Goal: Information Seeking & Learning: Learn about a topic

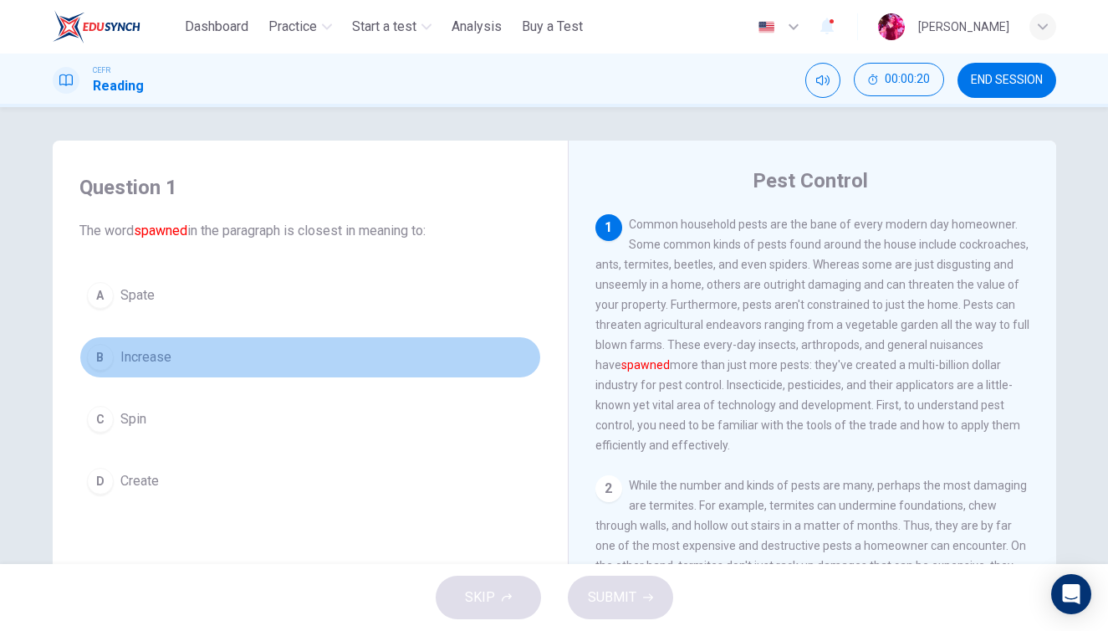
click at [151, 371] on button "B Increase" at bounding box center [310, 357] width 462 height 42
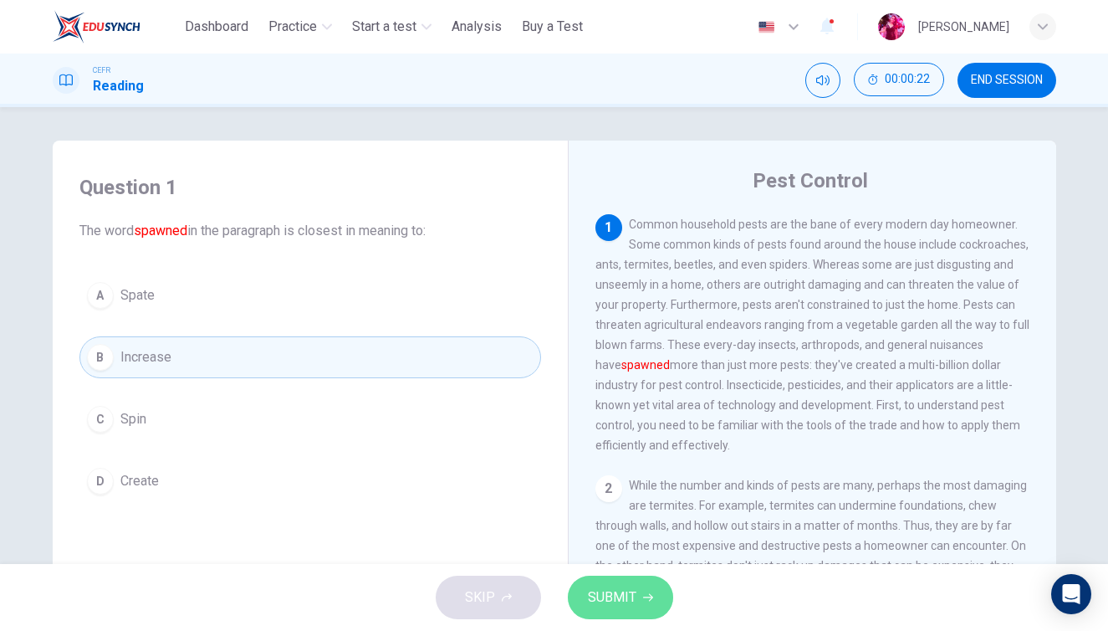
click at [626, 600] on span "SUBMIT" at bounding box center [612, 596] width 49 height 23
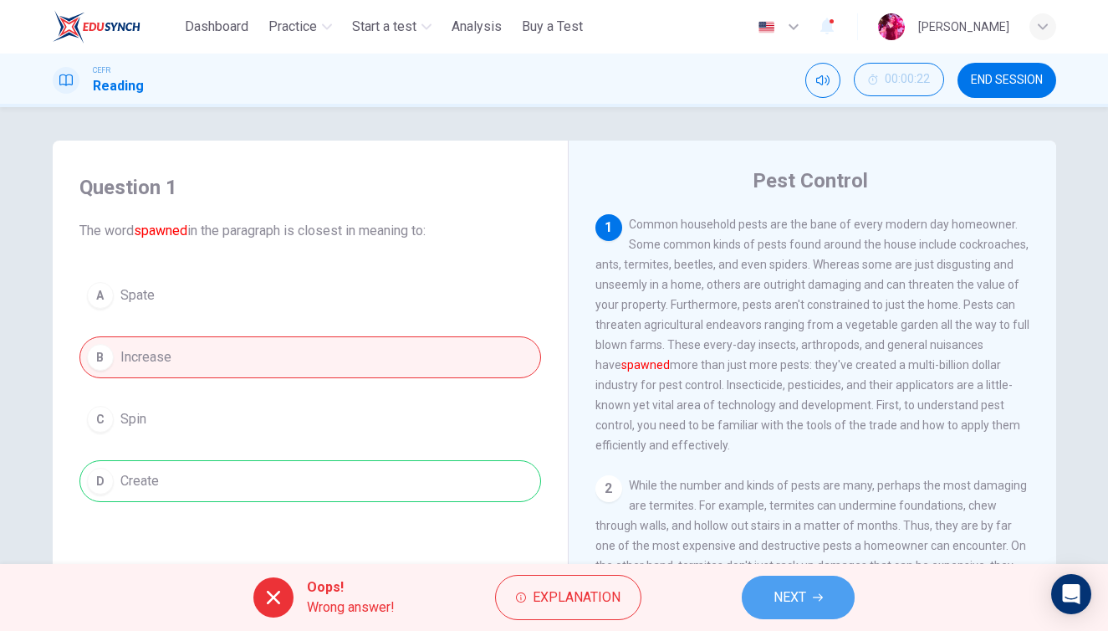
click at [764, 599] on button "NEXT" at bounding box center [798, 596] width 113 height 43
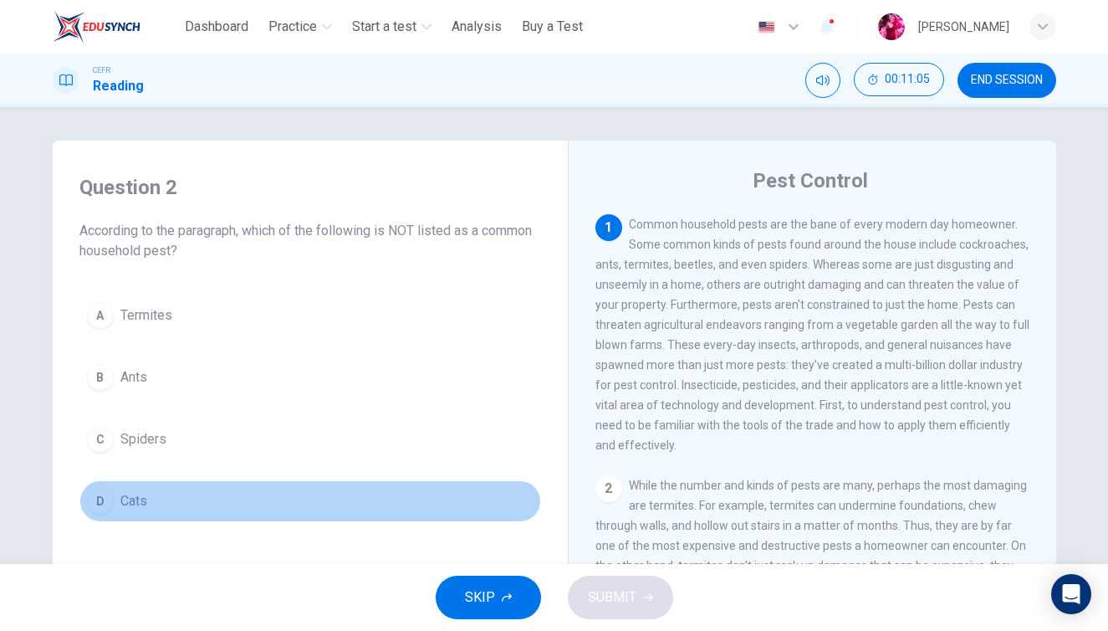
click at [132, 498] on span "Cats" at bounding box center [133, 501] width 27 height 20
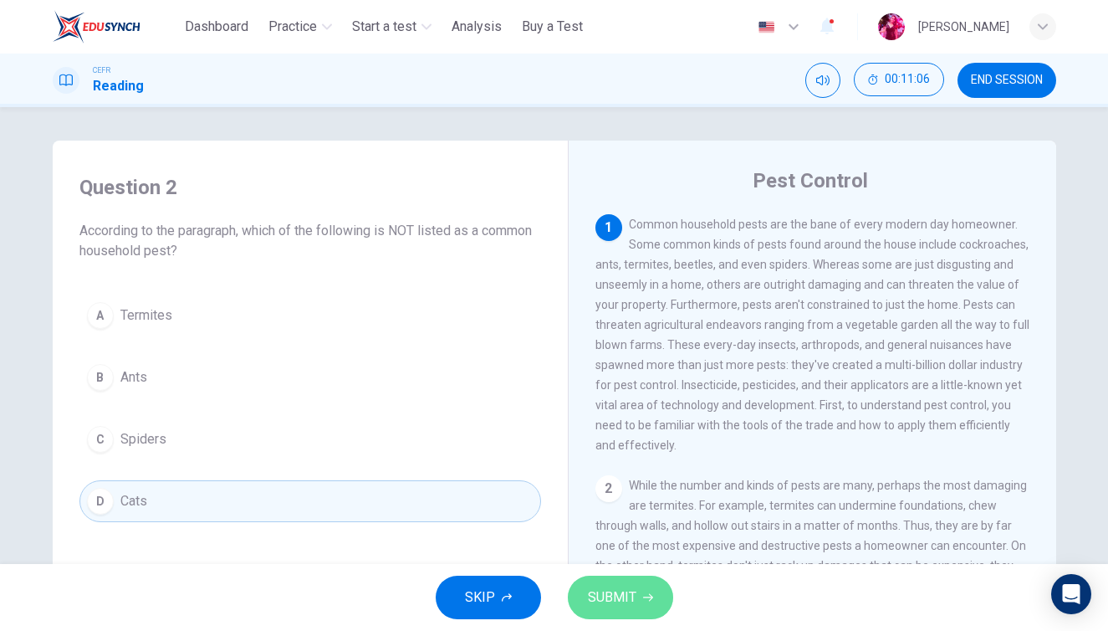
click at [616, 598] on span "SUBMIT" at bounding box center [612, 596] width 49 height 23
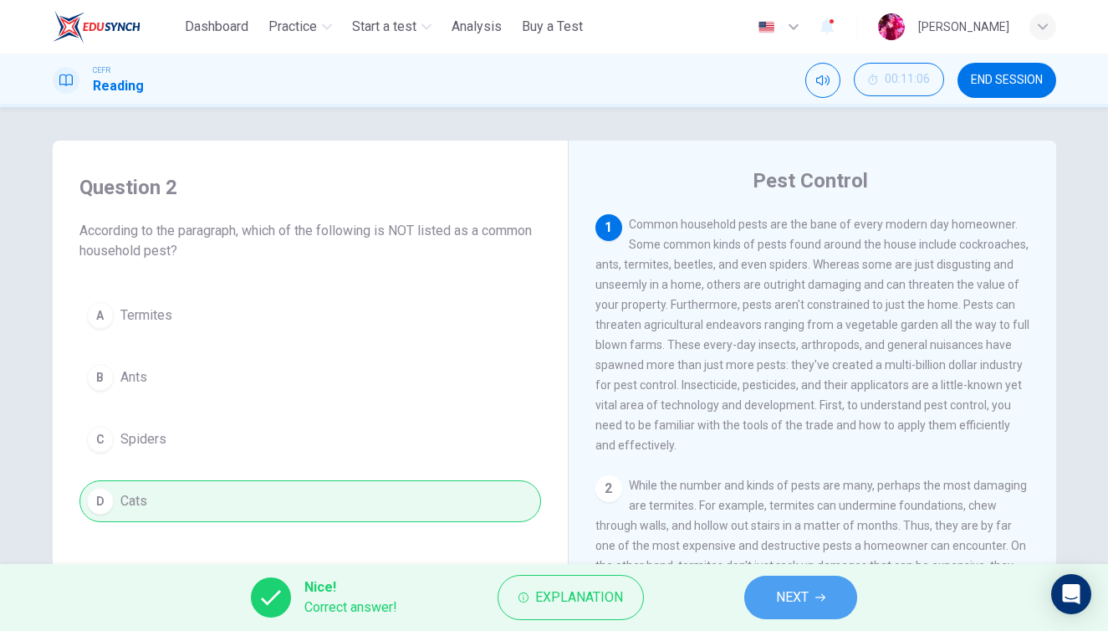
click at [771, 592] on button "NEXT" at bounding box center [800, 596] width 113 height 43
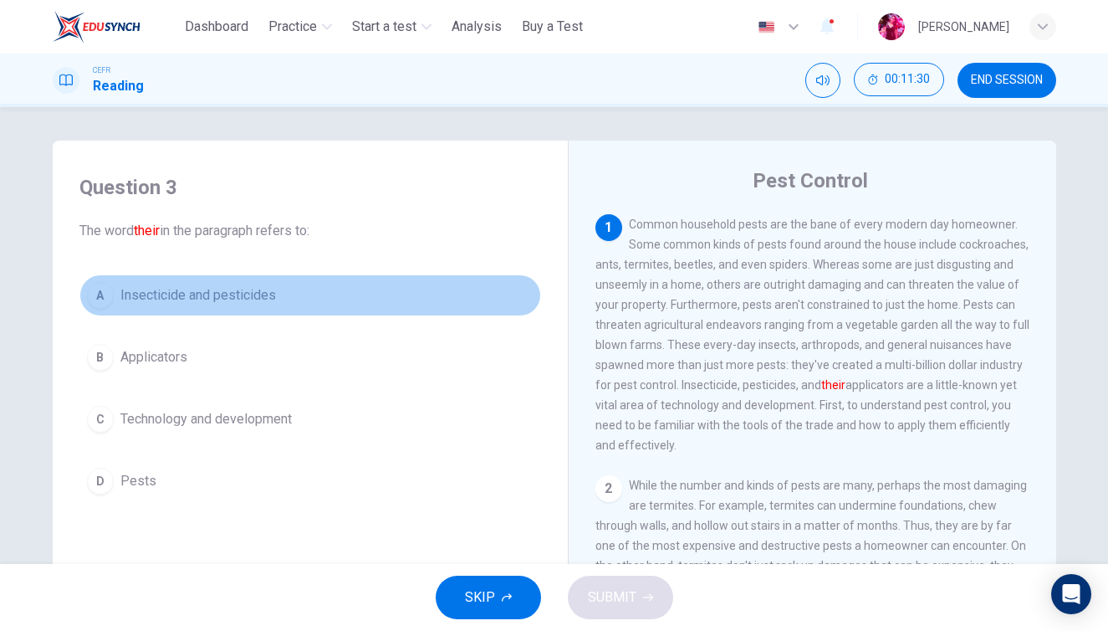
click at [193, 299] on span "Insecticide and pesticides" at bounding box center [198, 295] width 156 height 20
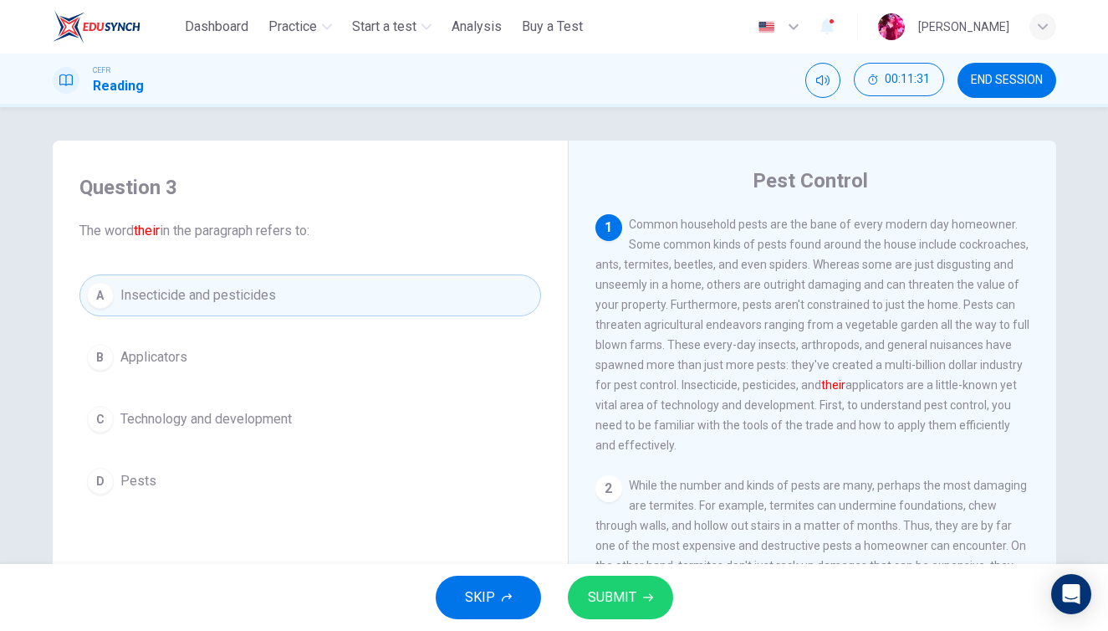
click at [626, 604] on span "SUBMIT" at bounding box center [612, 596] width 49 height 23
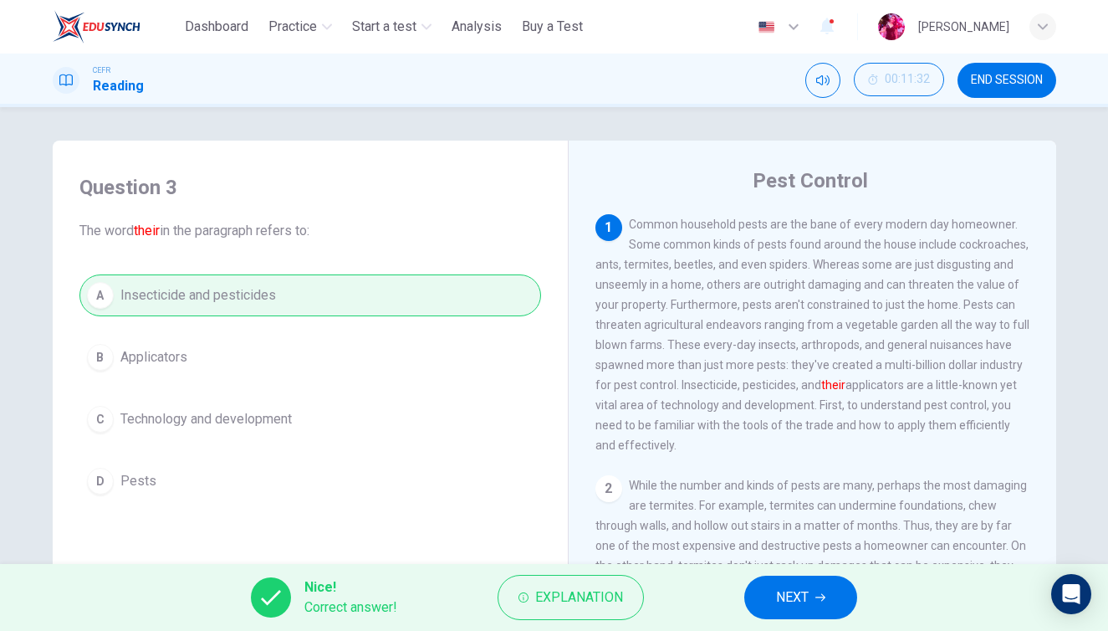
click at [790, 605] on span "NEXT" at bounding box center [792, 596] width 33 height 23
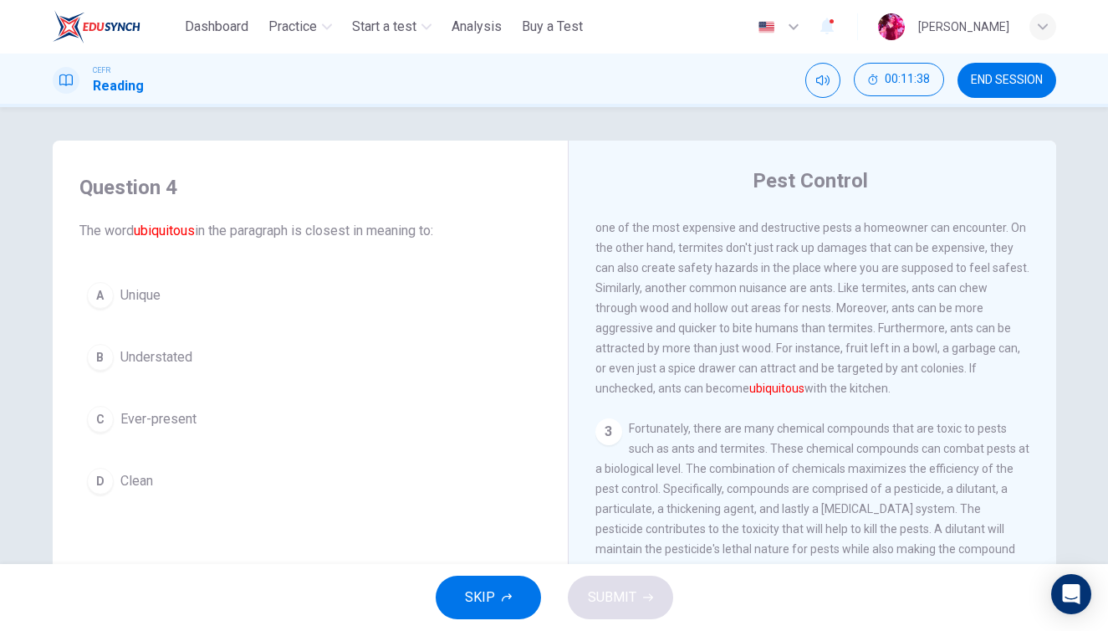
scroll to position [320, 0]
click at [177, 357] on span "Understated" at bounding box center [156, 357] width 72 height 20
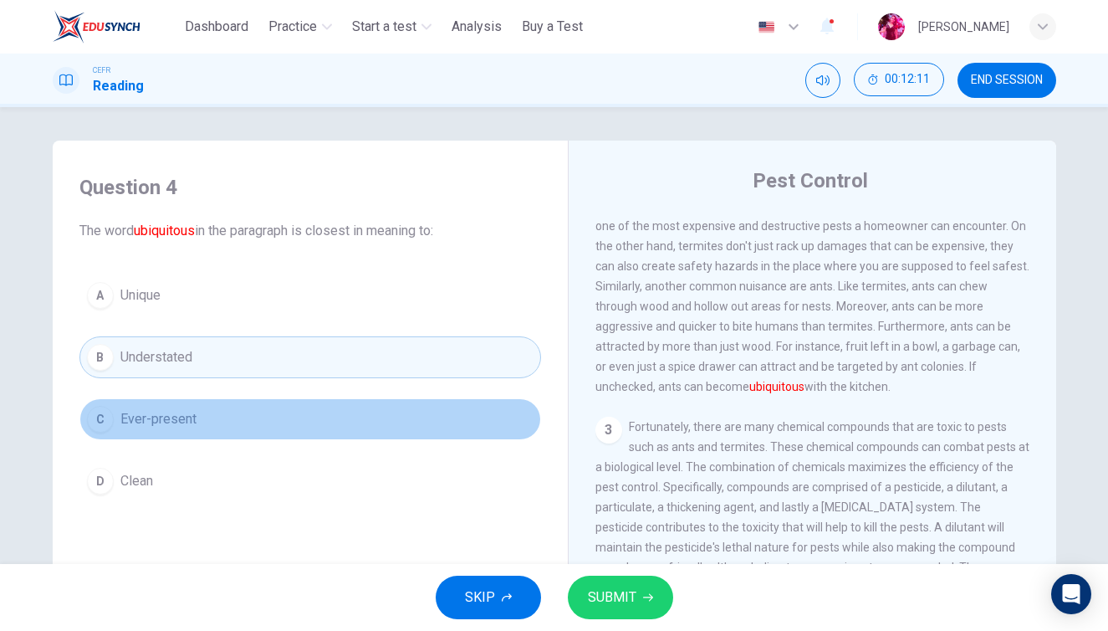
click at [294, 412] on button "C Ever-present" at bounding box center [310, 419] width 462 height 42
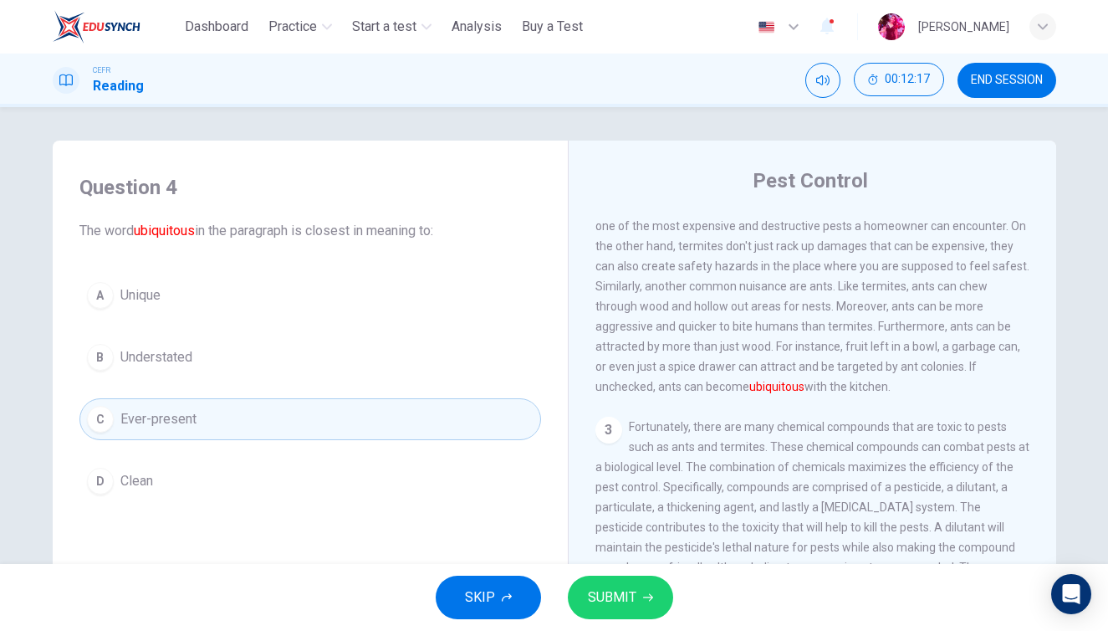
click at [621, 567] on div "SKIP SUBMIT" at bounding box center [554, 597] width 1108 height 67
click at [616, 595] on span "SUBMIT" at bounding box center [612, 596] width 49 height 23
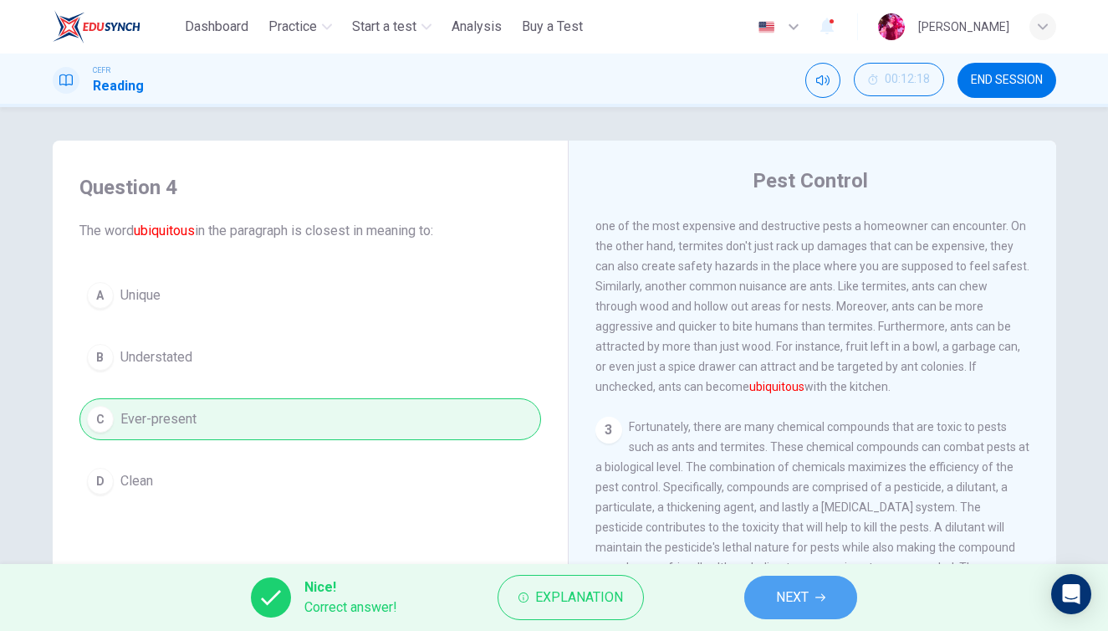
click at [785, 606] on span "NEXT" at bounding box center [792, 596] width 33 height 23
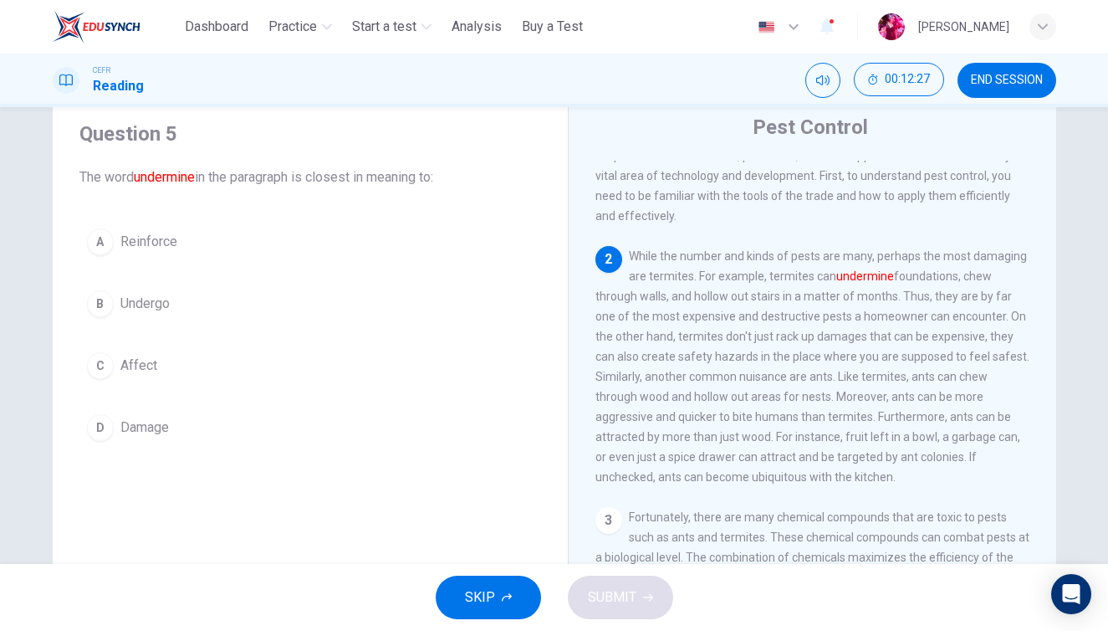
scroll to position [49, 0]
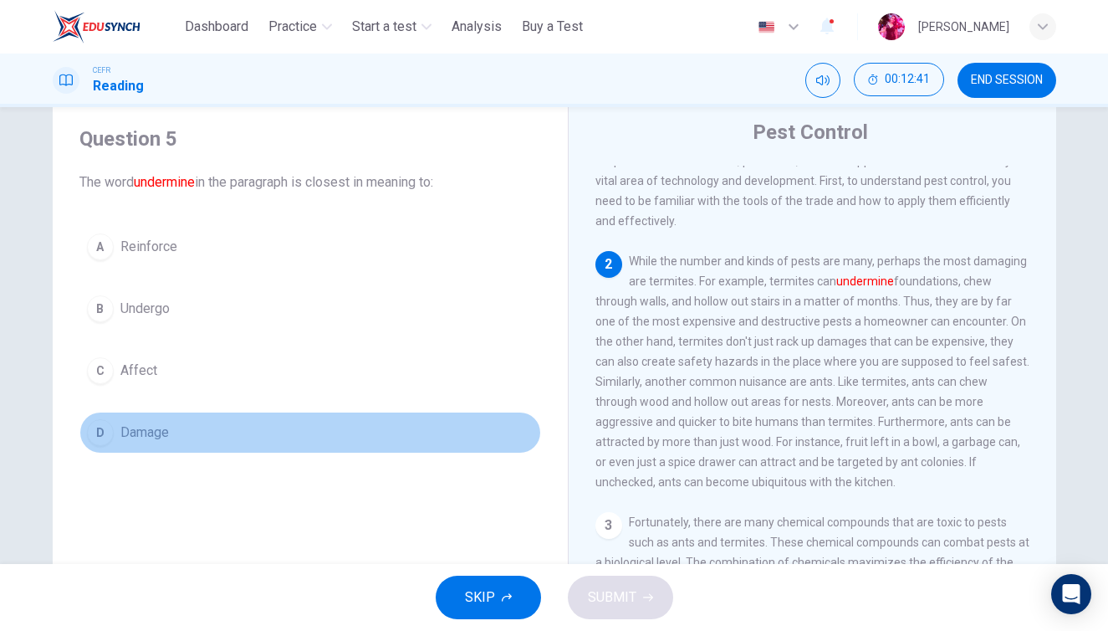
click at [130, 443] on button "D Damage" at bounding box center [310, 433] width 462 height 42
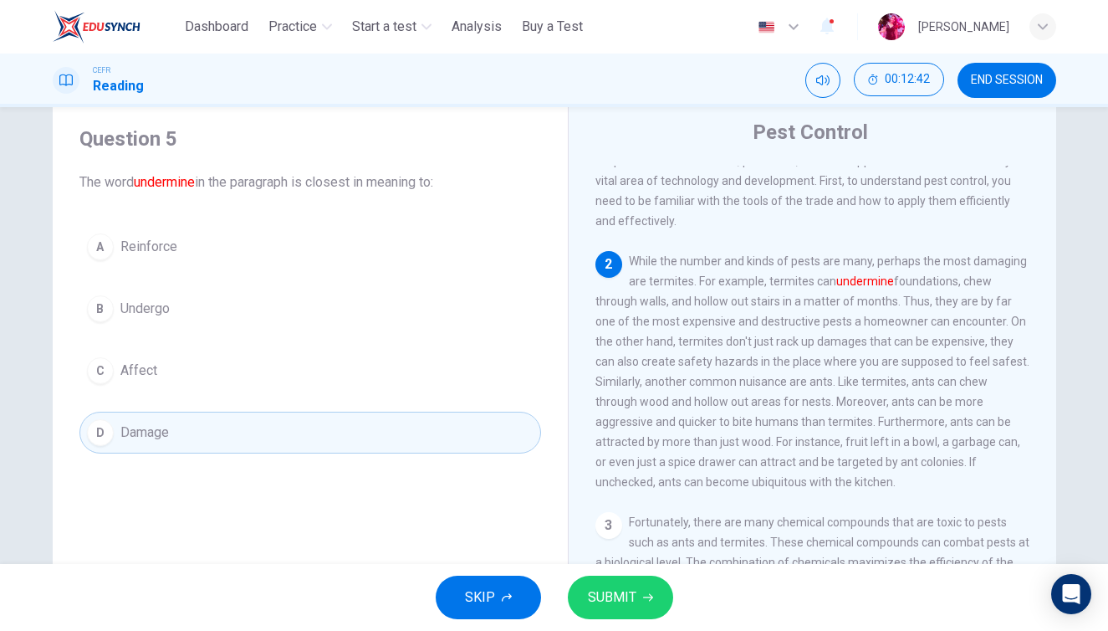
click at [621, 598] on span "SUBMIT" at bounding box center [612, 596] width 49 height 23
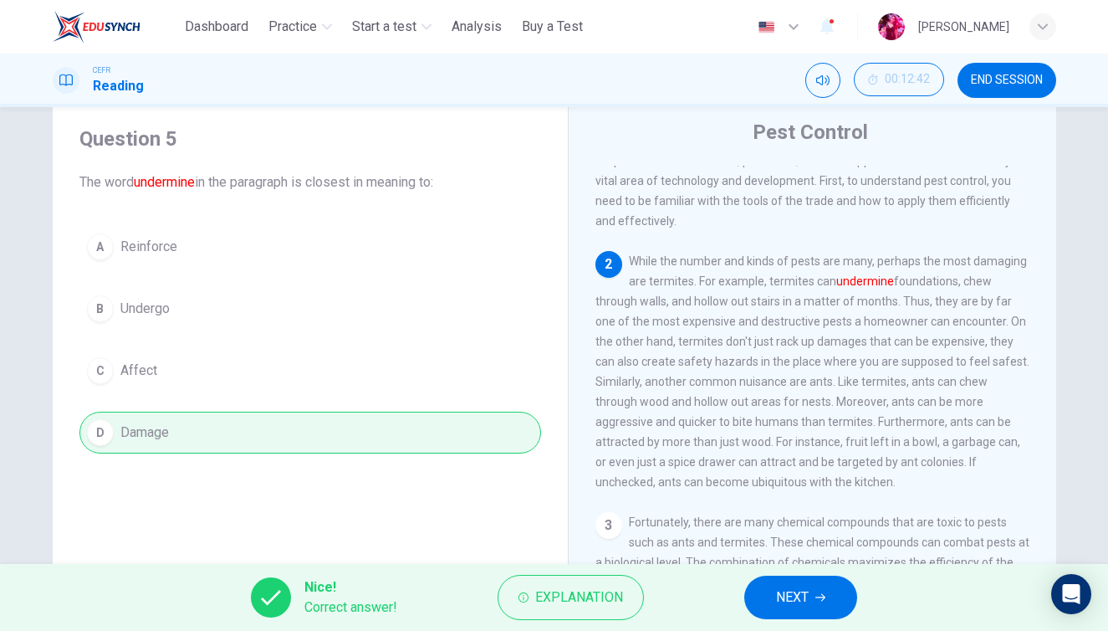
click at [830, 605] on button "NEXT" at bounding box center [800, 596] width 113 height 43
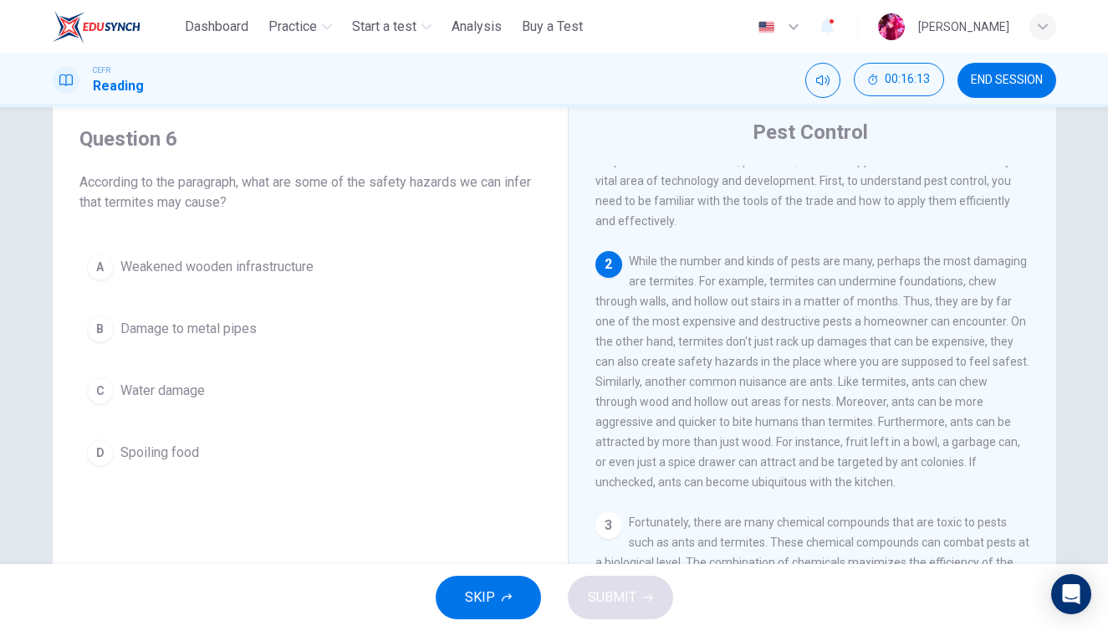
click at [214, 401] on button "C Water damage" at bounding box center [310, 391] width 462 height 42
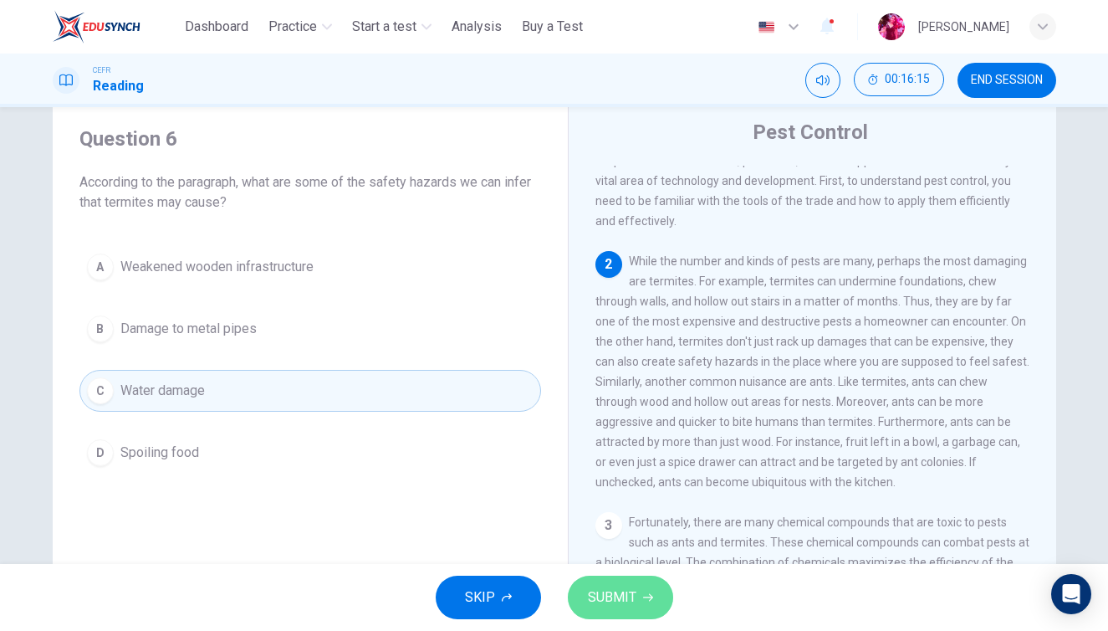
click at [620, 592] on span "SUBMIT" at bounding box center [612, 596] width 49 height 23
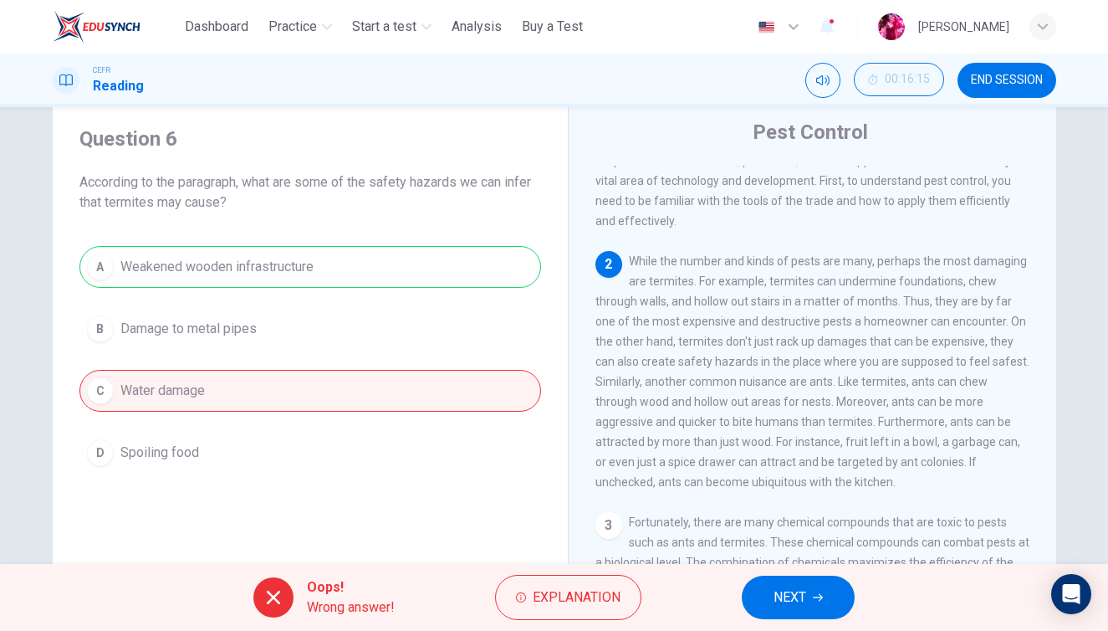
drag, startPoint x: 163, startPoint y: 203, endPoint x: 254, endPoint y: 203, distance: 91.2
click at [254, 203] on span "According to the paragraph, what are some of the safety hazards we can infer th…" at bounding box center [310, 192] width 462 height 40
click at [805, 593] on span "NEXT" at bounding box center [790, 596] width 33 height 23
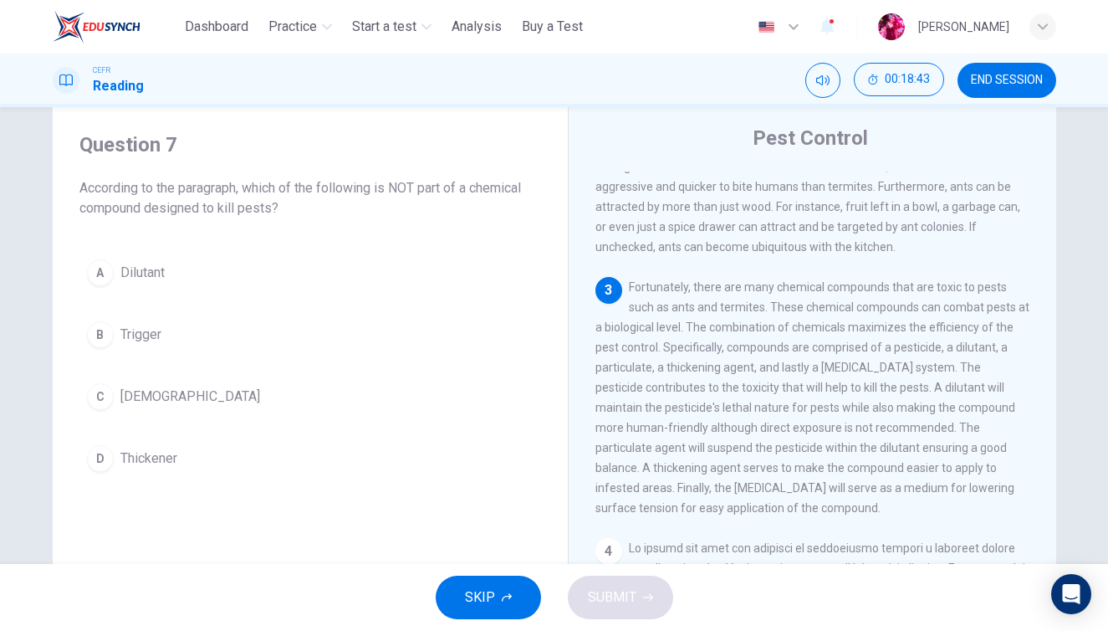
scroll to position [424, 0]
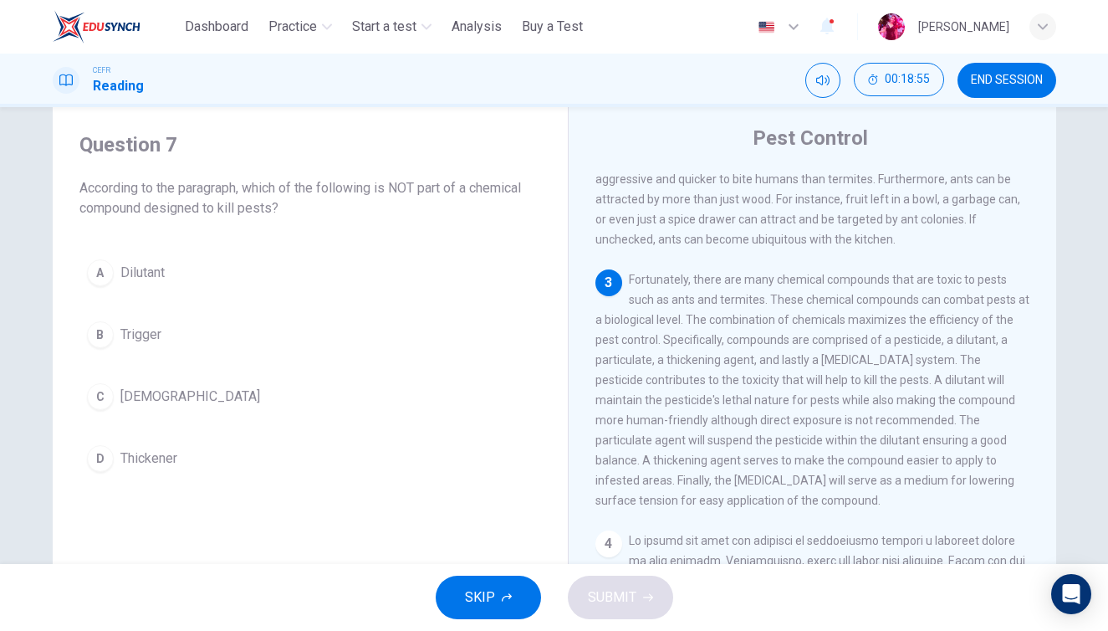
click at [144, 457] on span "Thickener" at bounding box center [148, 458] width 57 height 20
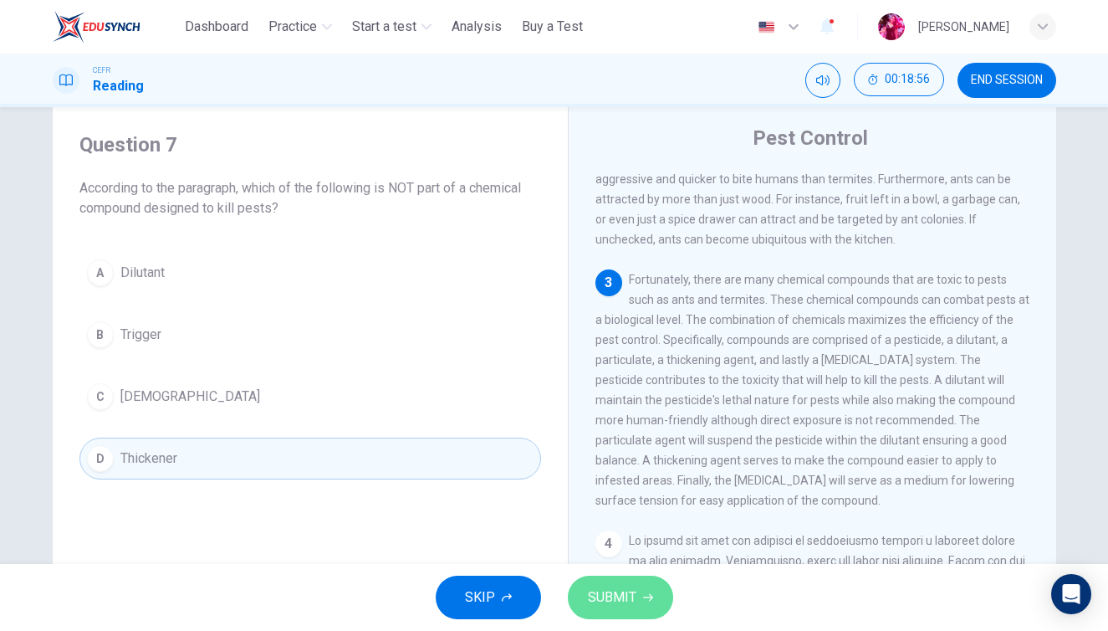
click at [605, 611] on button "SUBMIT" at bounding box center [620, 596] width 105 height 43
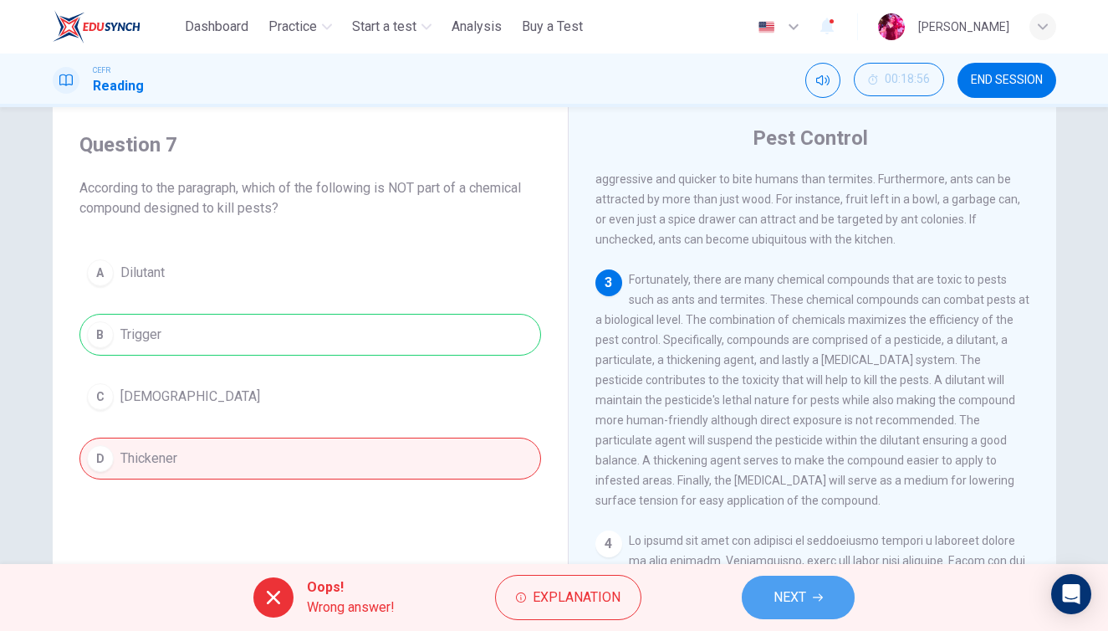
click at [793, 595] on span "NEXT" at bounding box center [790, 596] width 33 height 23
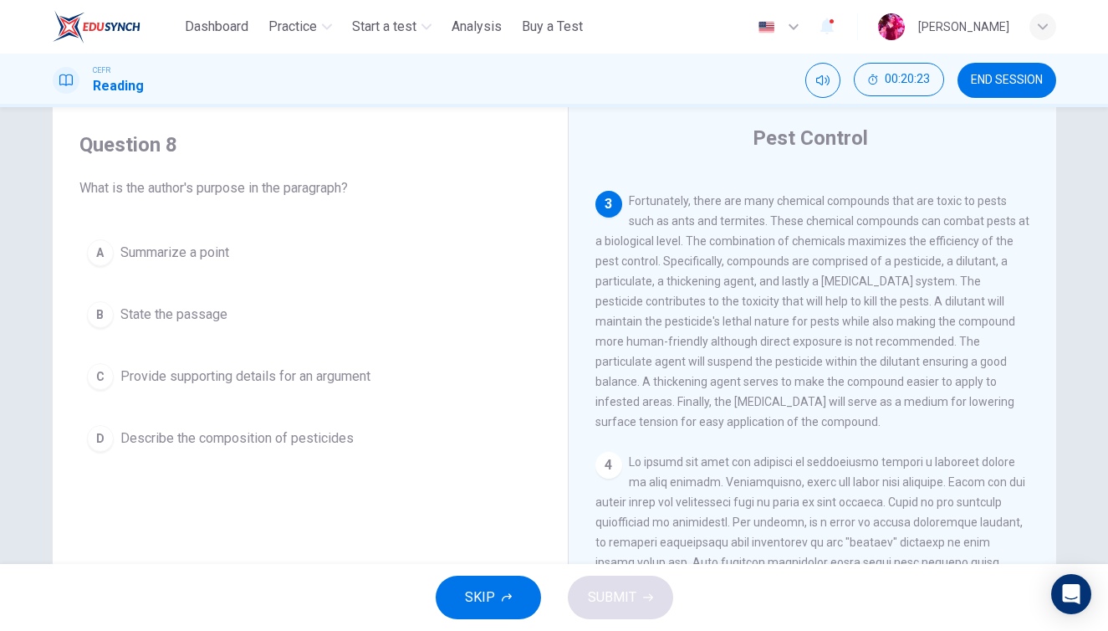
scroll to position [514, 0]
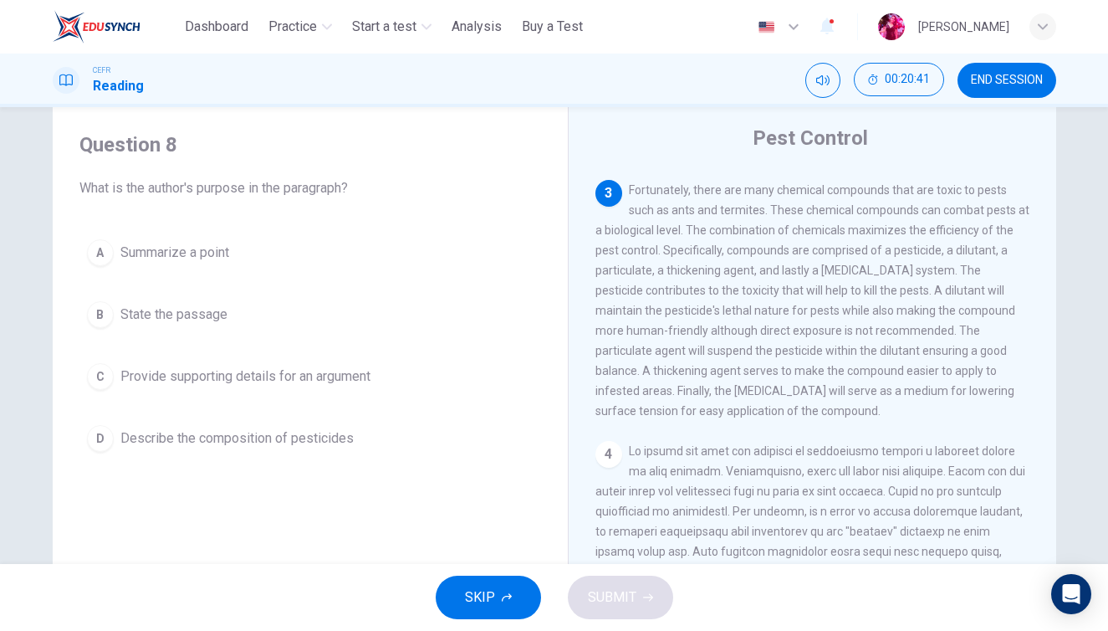
click at [293, 382] on span "Provide supporting details for an argument" at bounding box center [245, 376] width 250 height 20
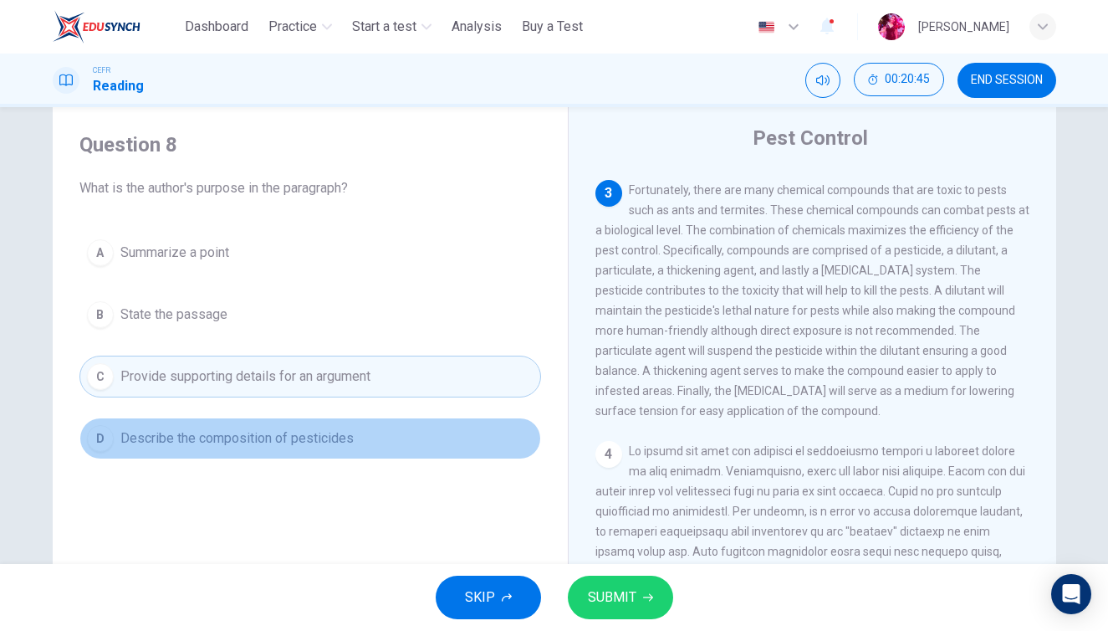
click at [326, 432] on span "Describe the composition of pesticides" at bounding box center [236, 438] width 233 height 20
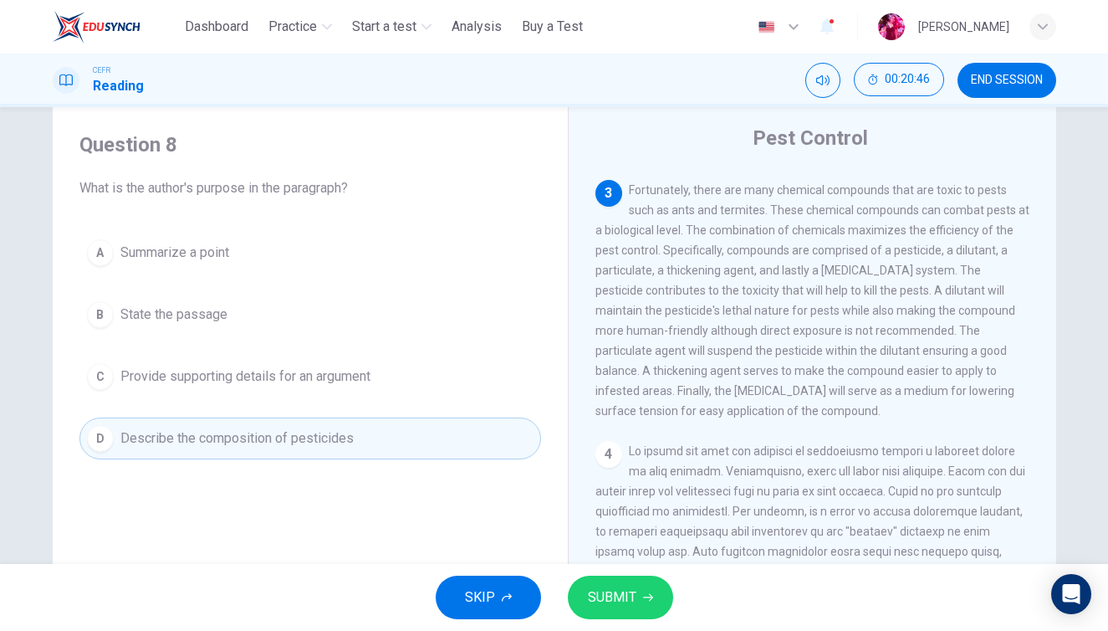
click at [621, 584] on button "SUBMIT" at bounding box center [620, 596] width 105 height 43
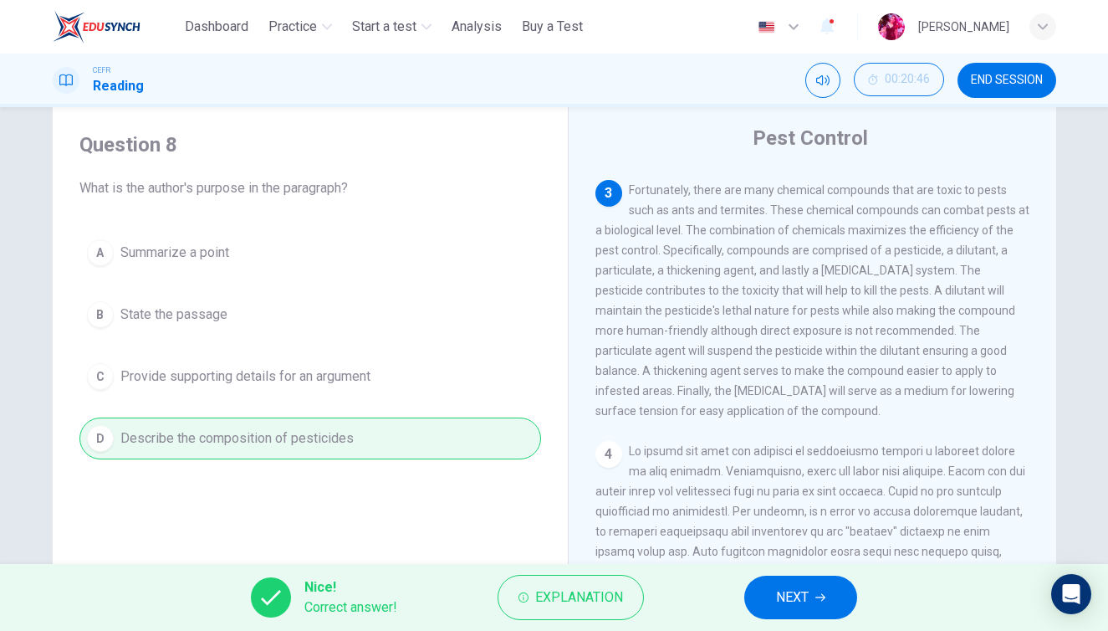
click at [805, 588] on span "NEXT" at bounding box center [792, 596] width 33 height 23
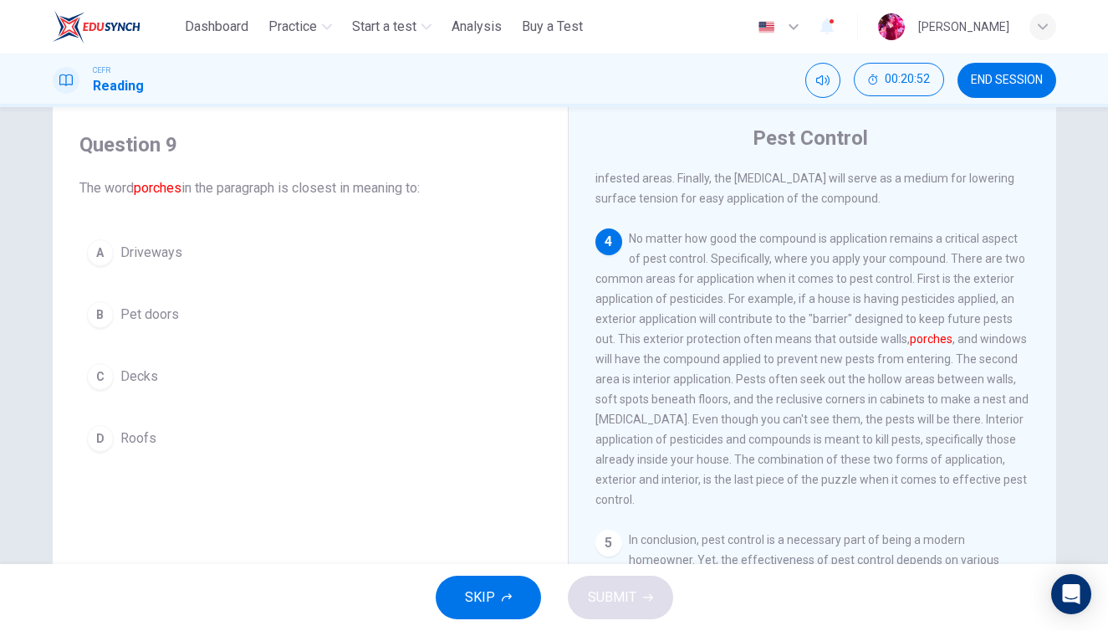
scroll to position [737, 0]
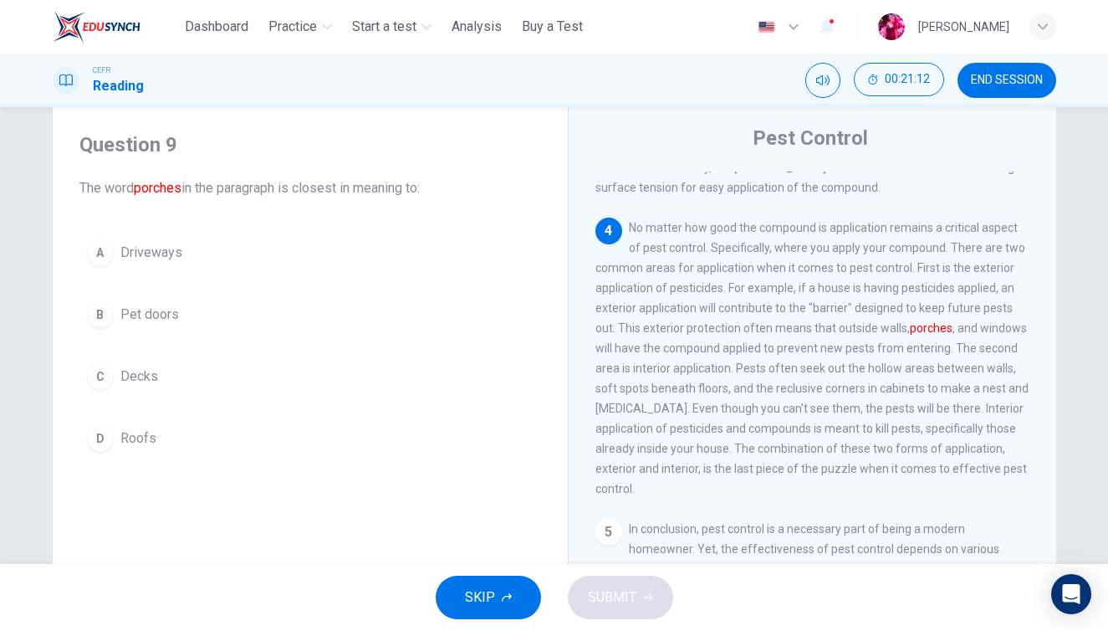
click at [197, 243] on button "A Driveways" at bounding box center [310, 253] width 462 height 42
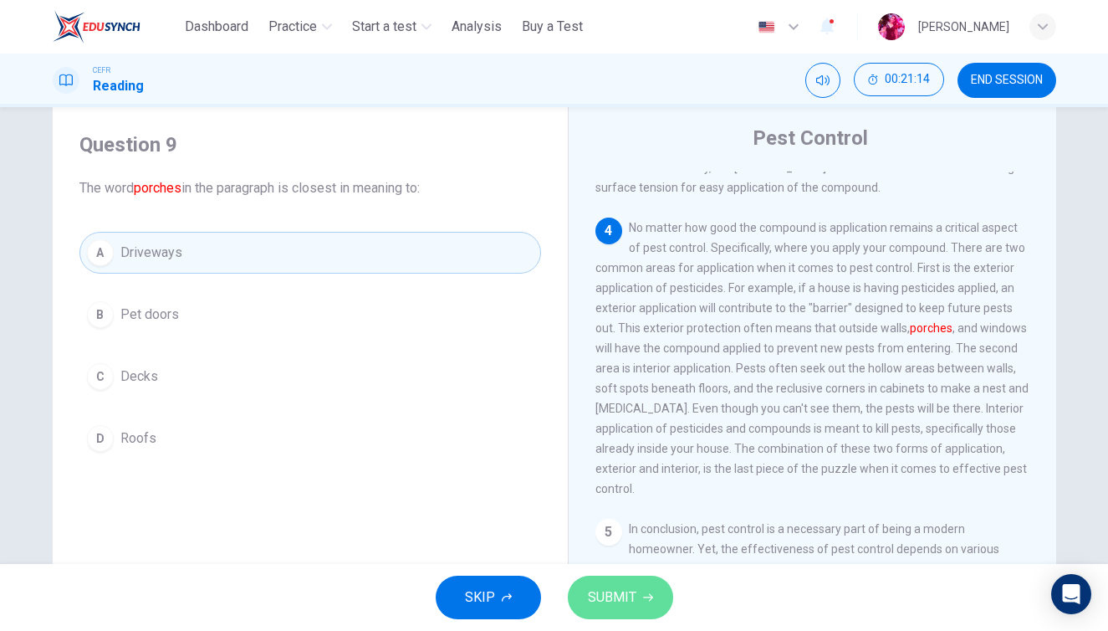
click at [627, 602] on span "SUBMIT" at bounding box center [612, 596] width 49 height 23
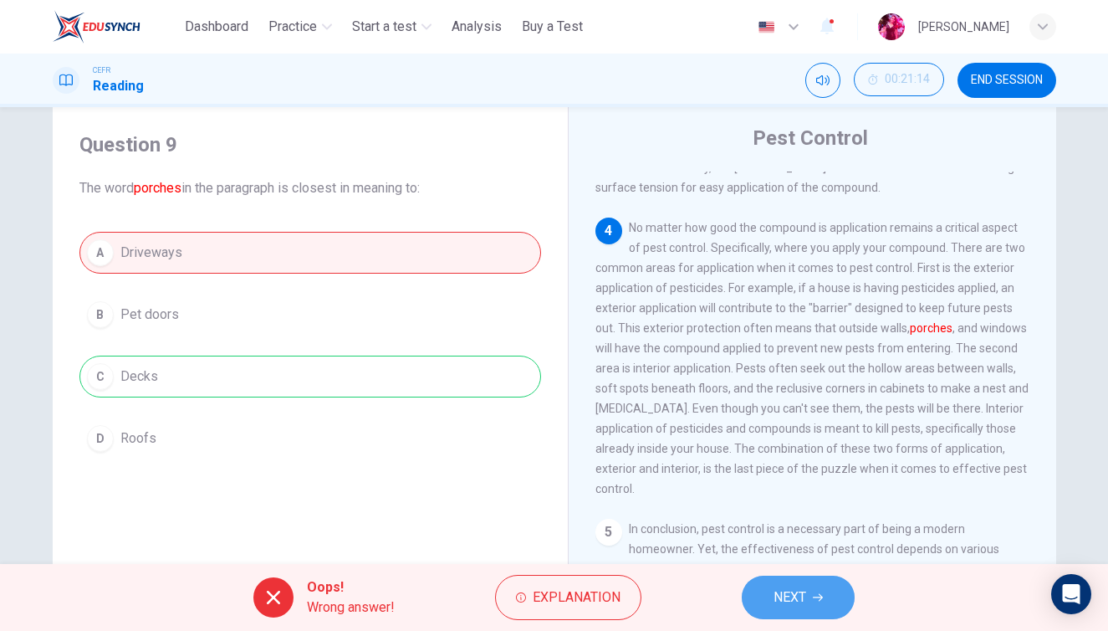
click at [784, 613] on button "NEXT" at bounding box center [798, 596] width 113 height 43
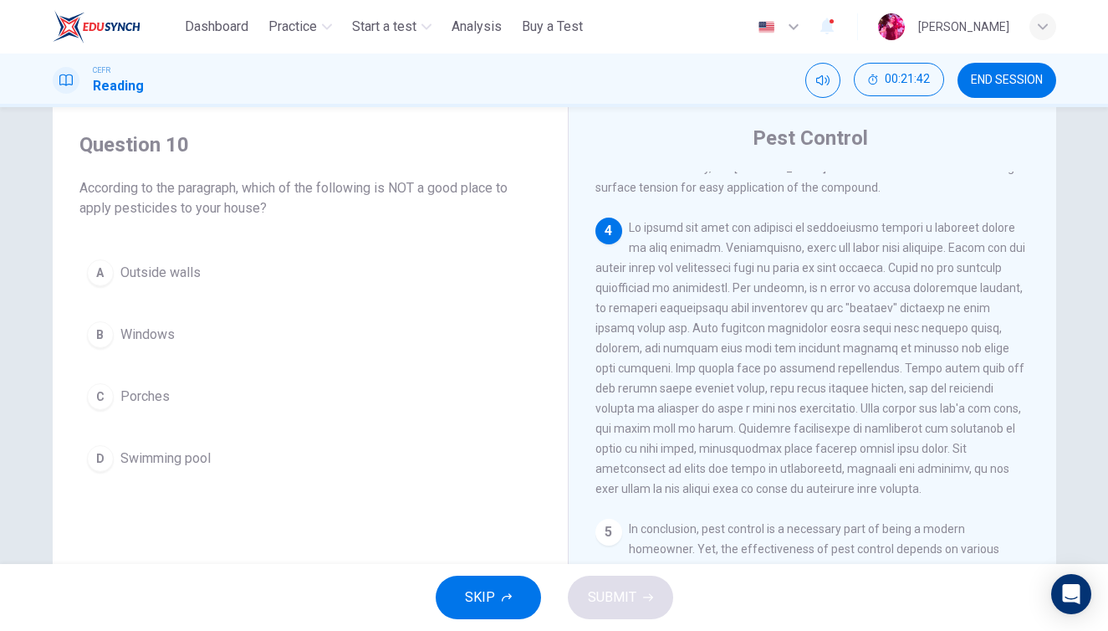
click at [199, 459] on span "Swimming pool" at bounding box center [165, 458] width 90 height 20
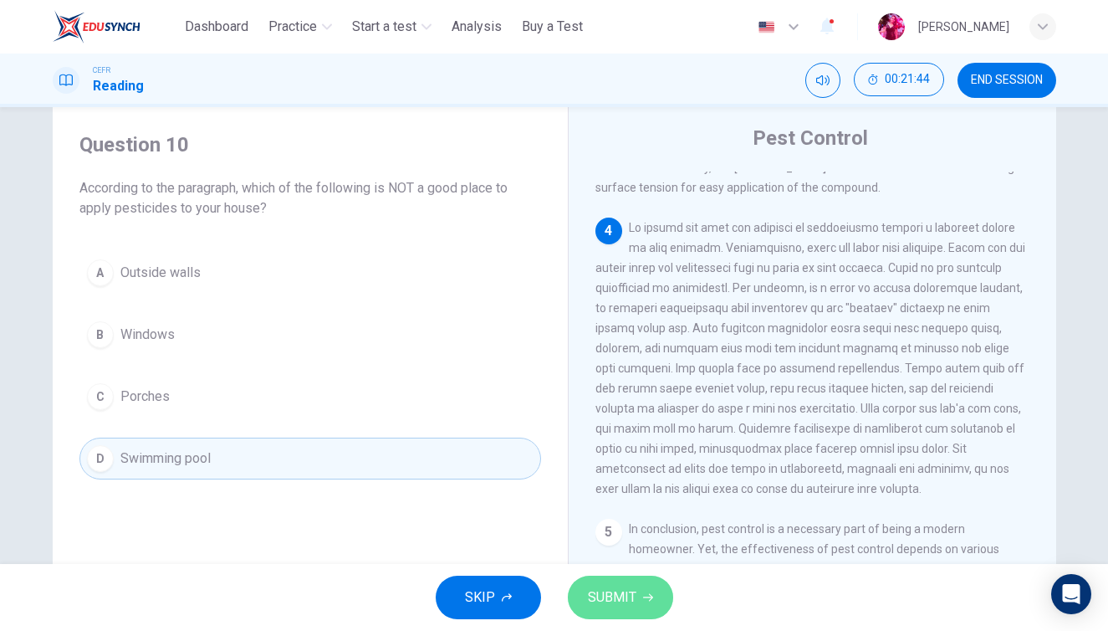
click at [653, 606] on button "SUBMIT" at bounding box center [620, 596] width 105 height 43
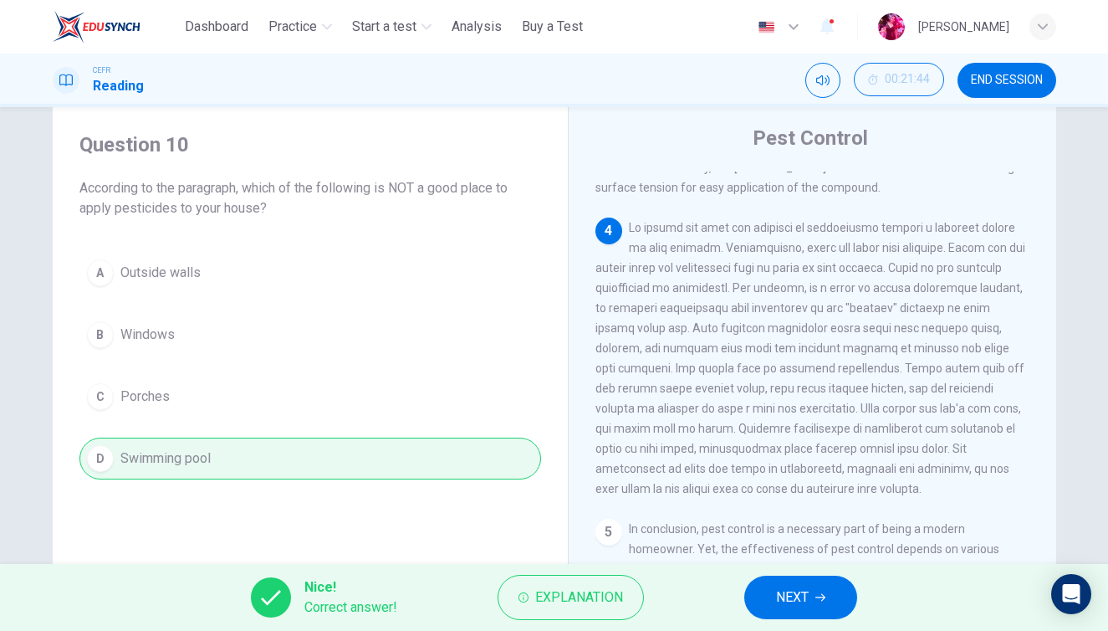
click at [768, 605] on button "NEXT" at bounding box center [800, 596] width 113 height 43
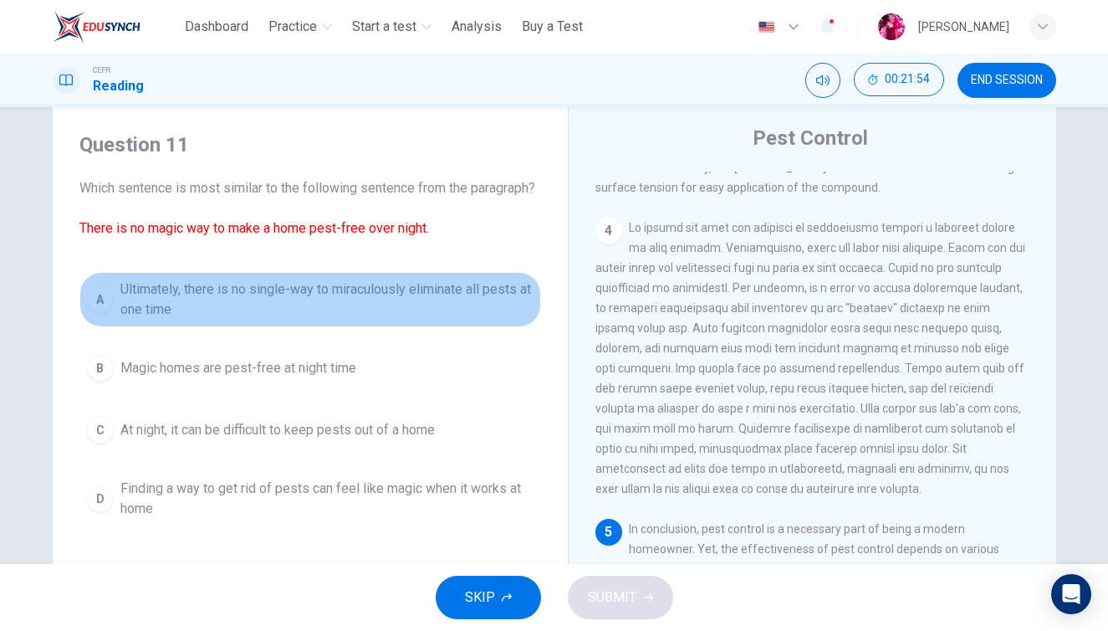
click at [379, 320] on span "Ultimately, there is no single-way to miraculously eliminate all pests at one t…" at bounding box center [326, 299] width 413 height 40
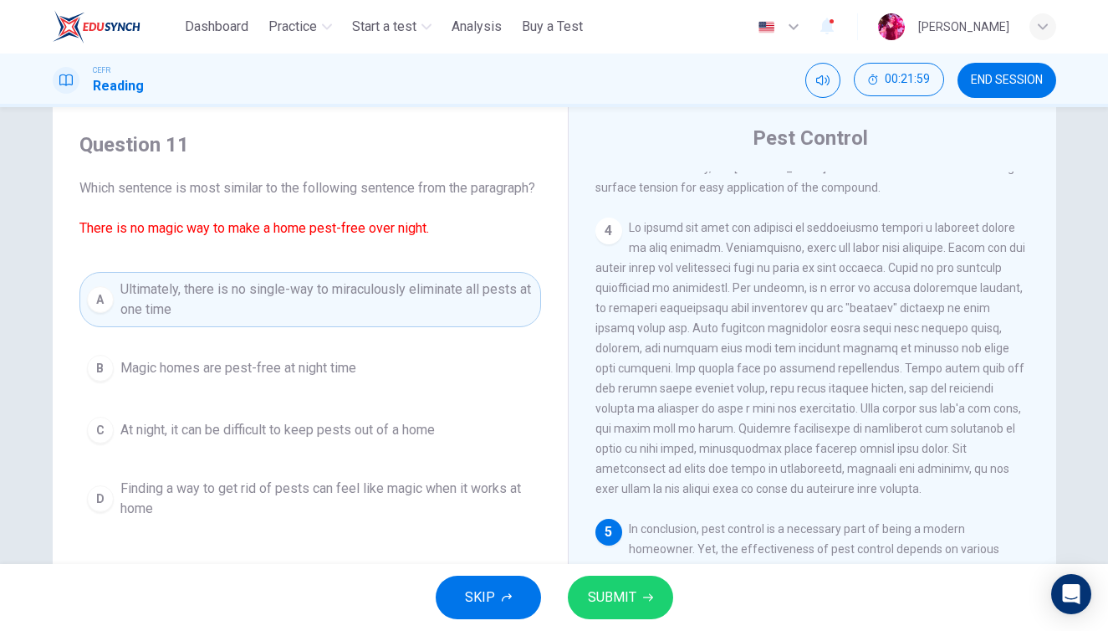
click at [621, 593] on span "SUBMIT" at bounding box center [612, 596] width 49 height 23
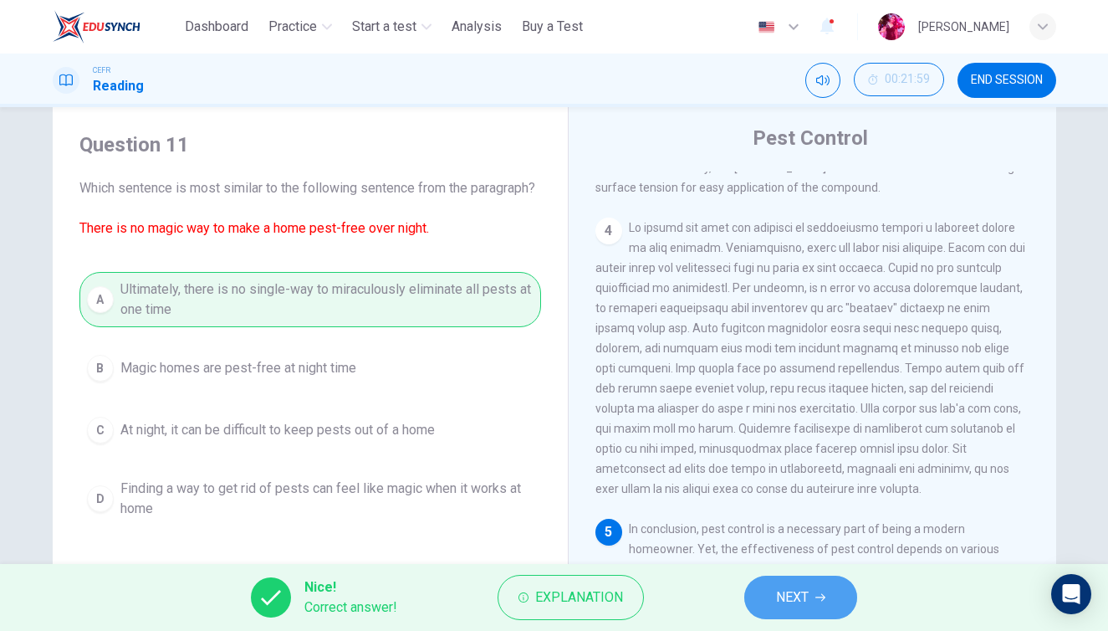
click at [784, 597] on span "NEXT" at bounding box center [792, 596] width 33 height 23
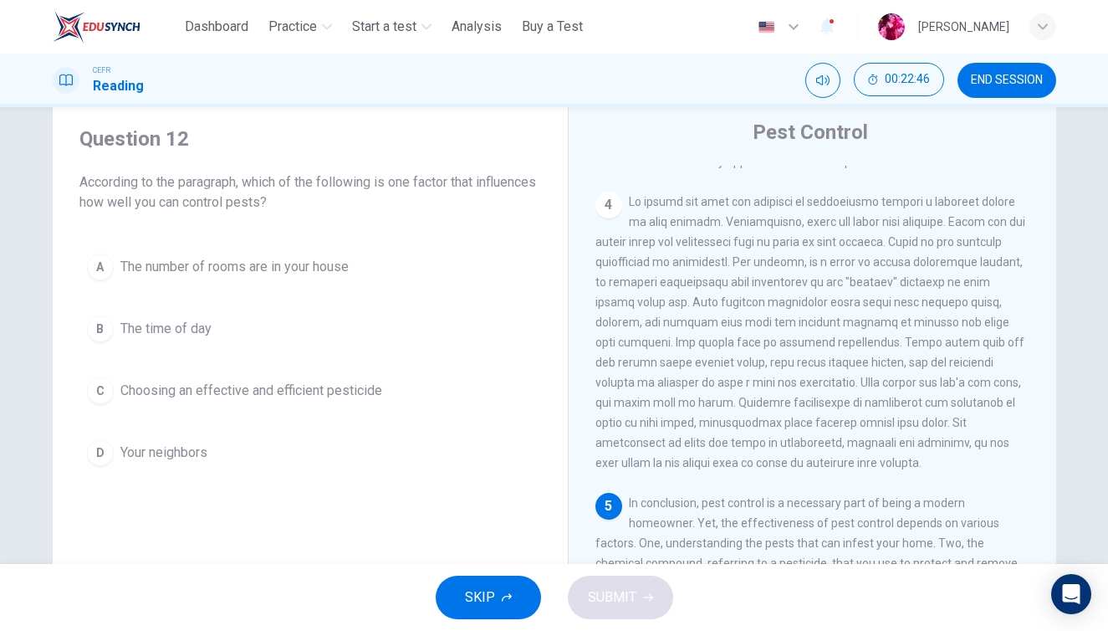
scroll to position [44, 0]
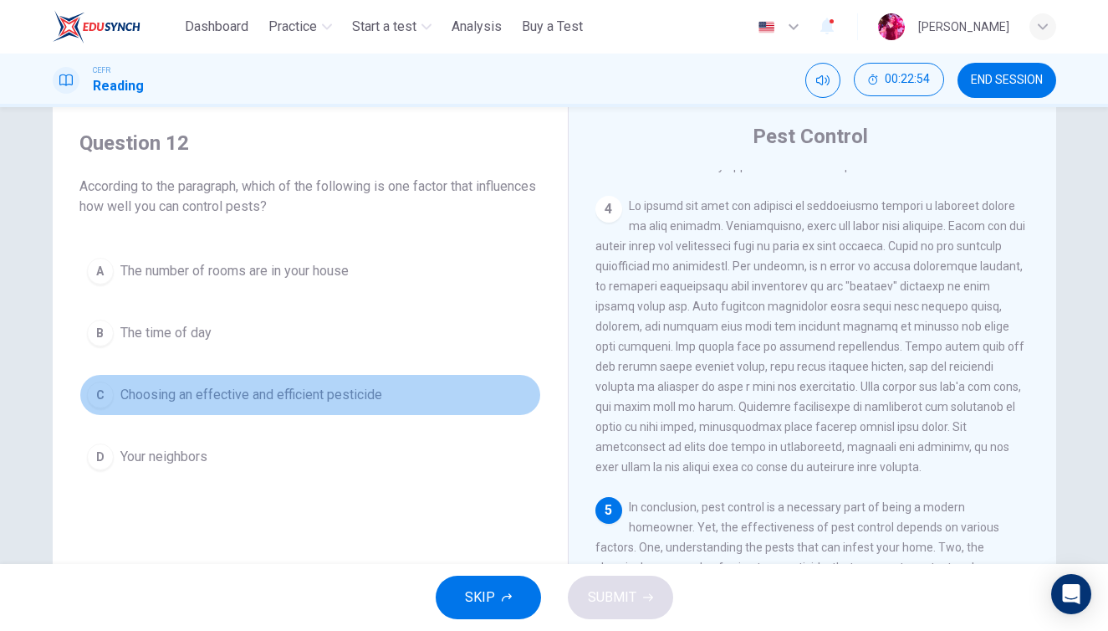
click at [201, 386] on span "Choosing an effective and efficient pesticide" at bounding box center [251, 395] width 262 height 20
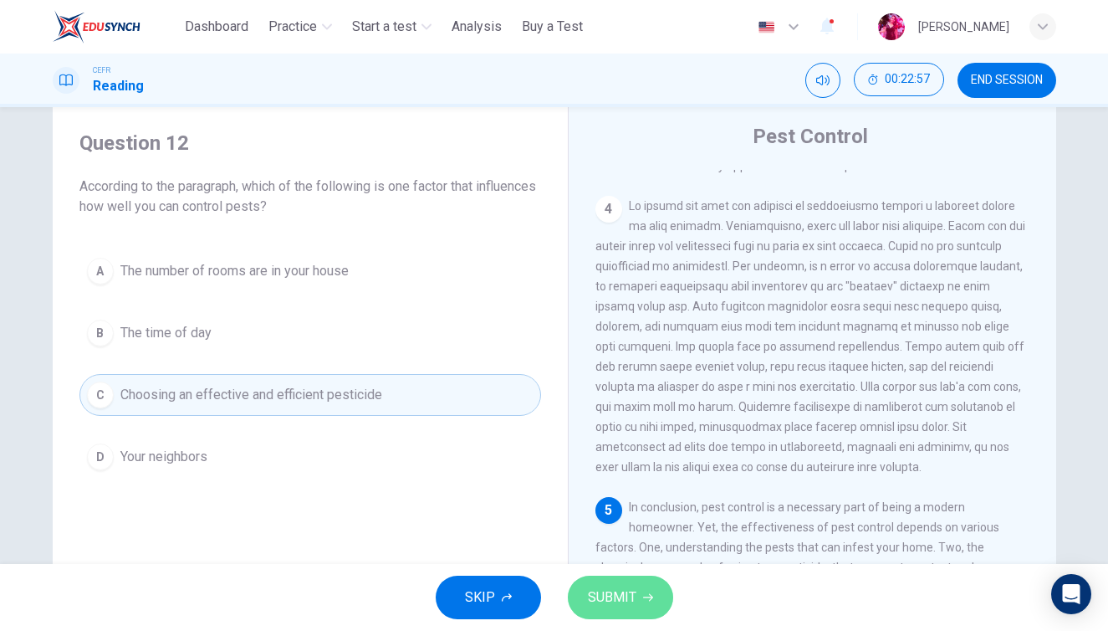
click at [626, 576] on button "SUBMIT" at bounding box center [620, 596] width 105 height 43
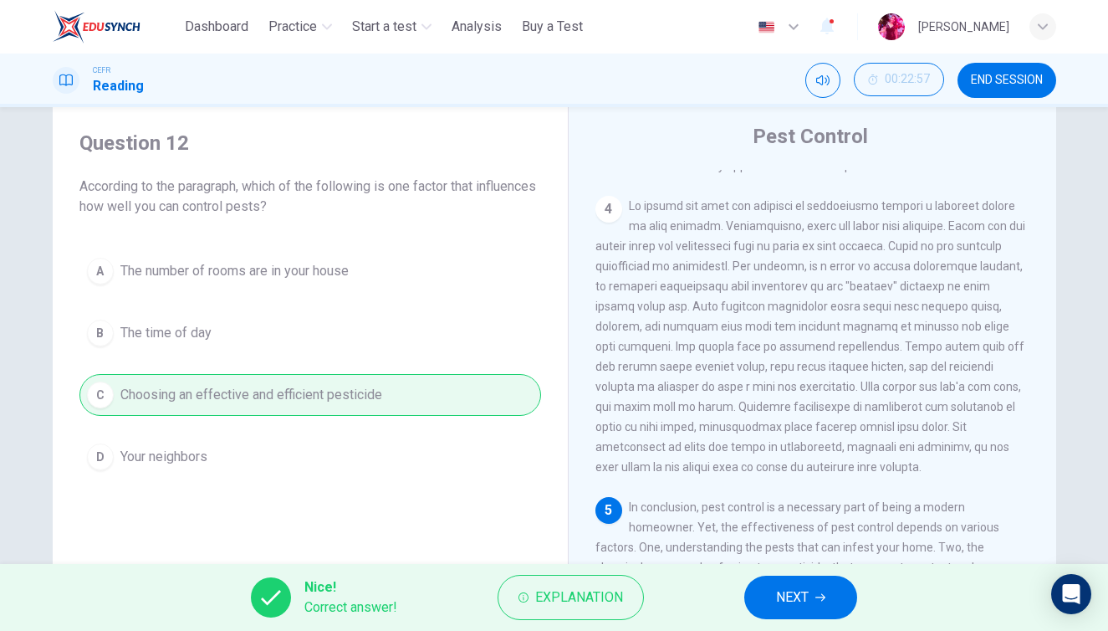
click at [809, 587] on span "NEXT" at bounding box center [792, 596] width 33 height 23
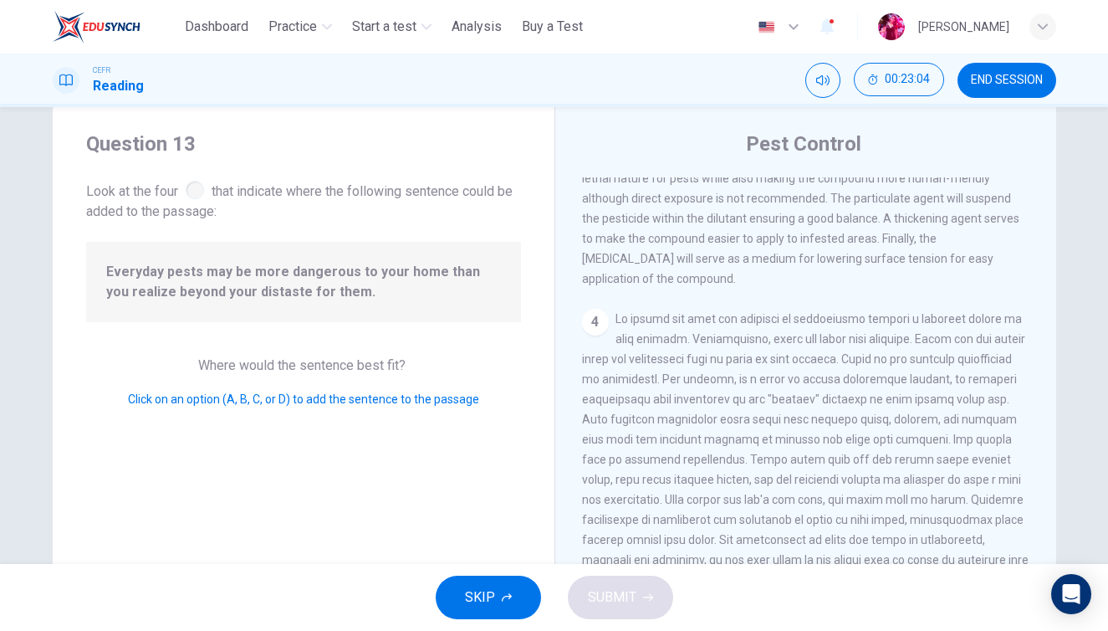
scroll to position [33, 0]
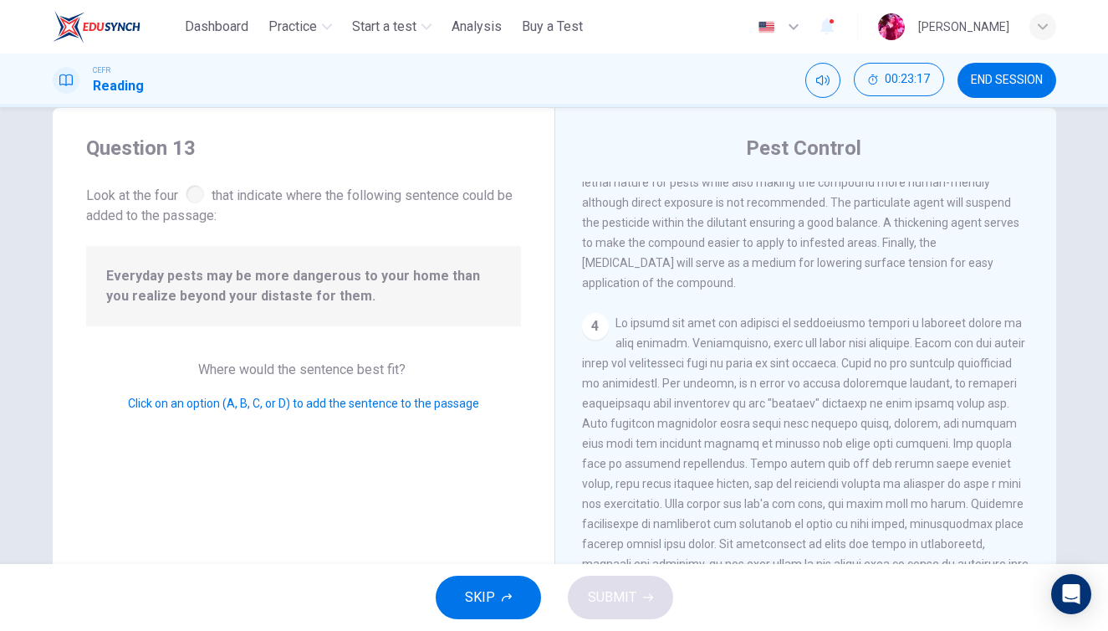
click at [194, 191] on div at bounding box center [195, 194] width 18 height 18
click at [592, 313] on div "4" at bounding box center [595, 326] width 27 height 27
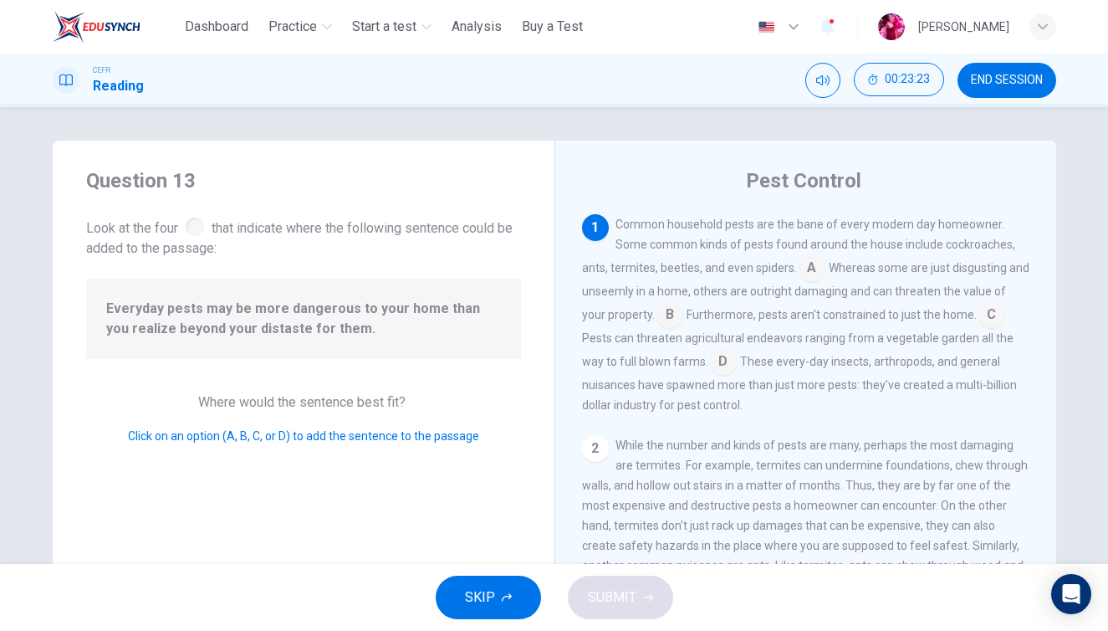
scroll to position [0, 0]
click at [799, 274] on input at bounding box center [812, 269] width 27 height 27
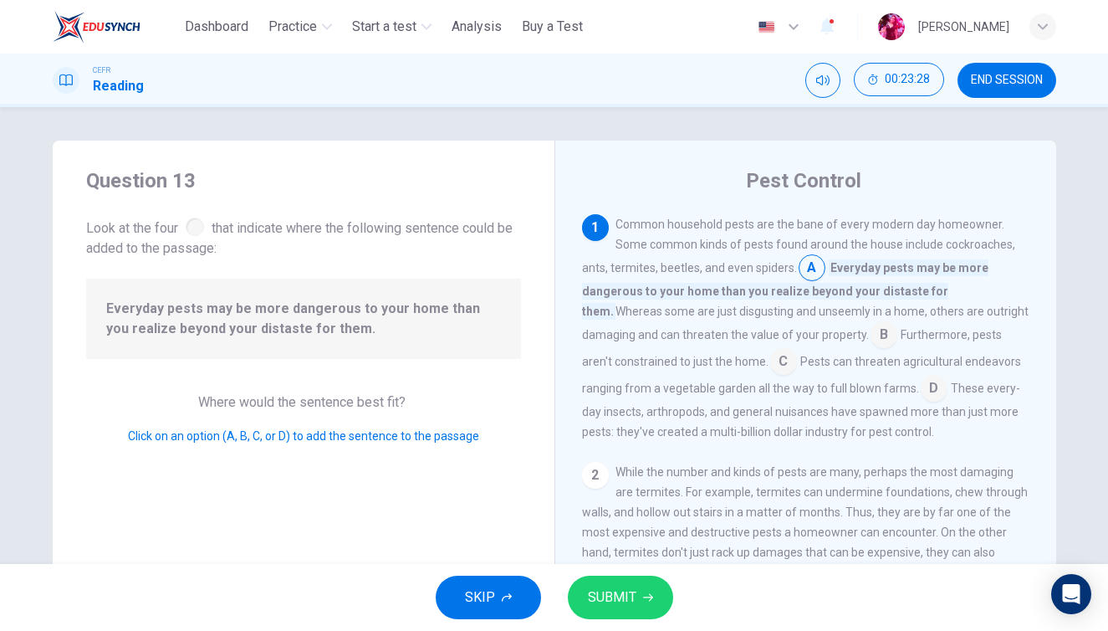
click at [871, 334] on input at bounding box center [884, 336] width 27 height 27
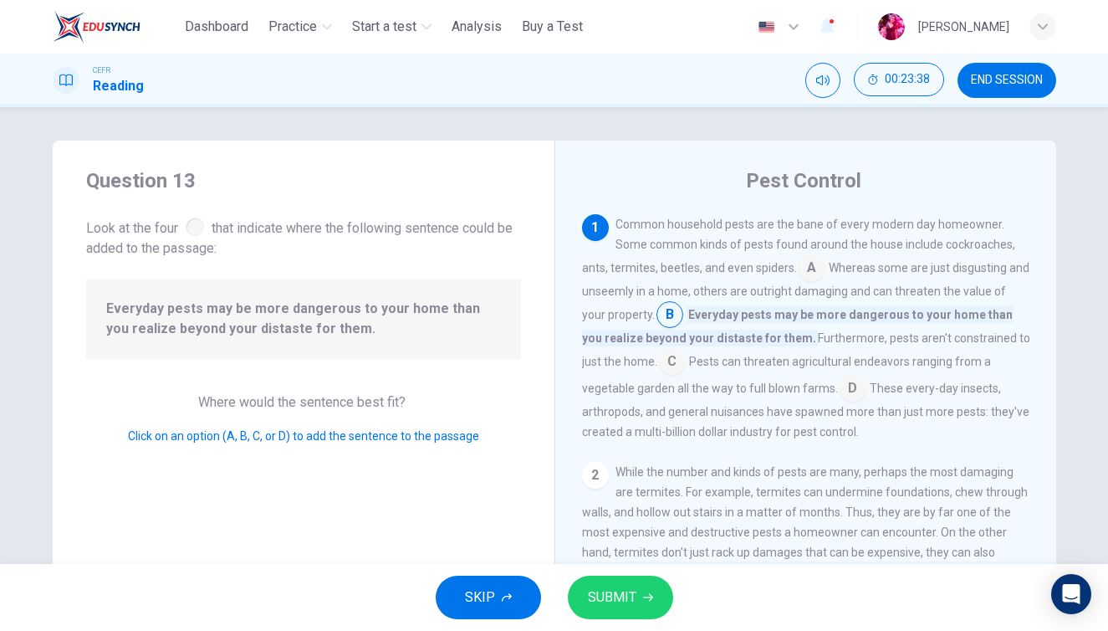
click at [799, 274] on input at bounding box center [812, 269] width 27 height 27
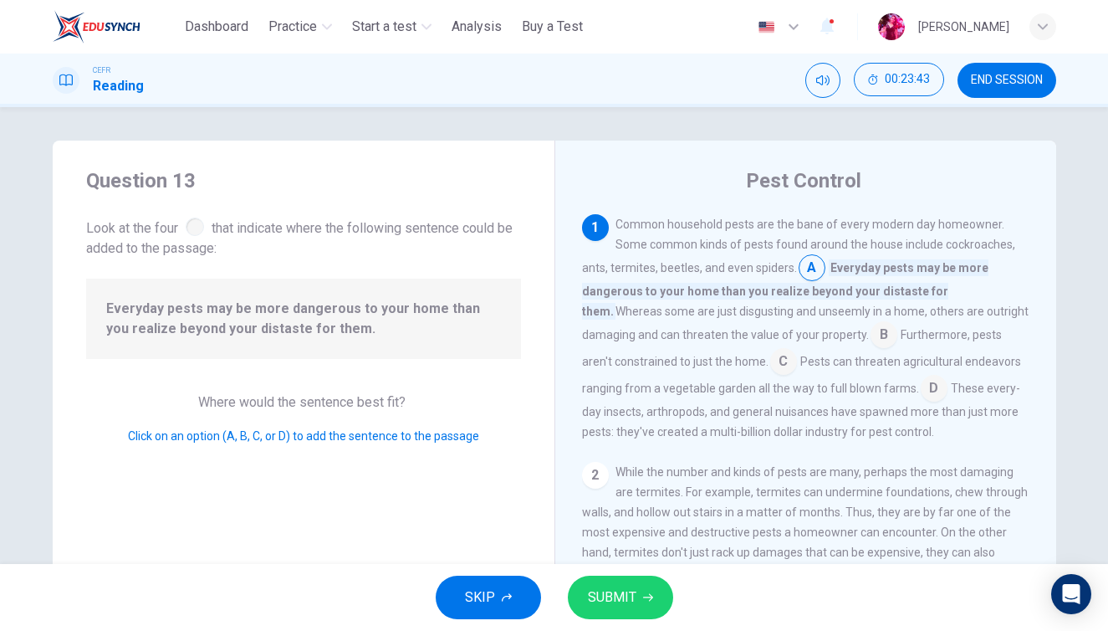
click at [770, 360] on input at bounding box center [783, 363] width 27 height 27
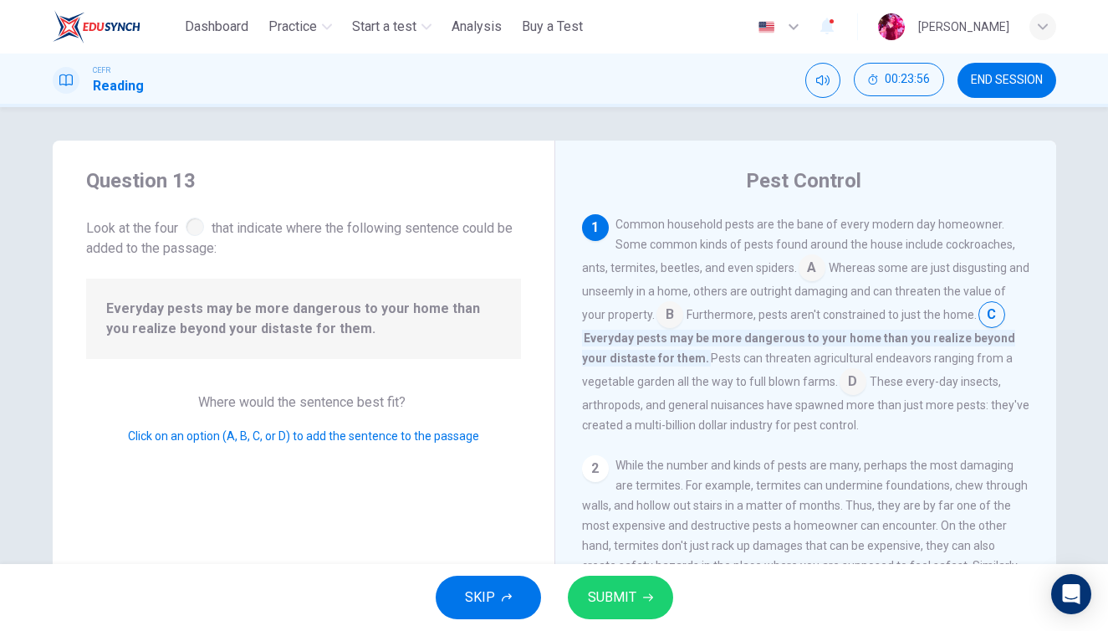
click at [840, 381] on input at bounding box center [853, 383] width 27 height 27
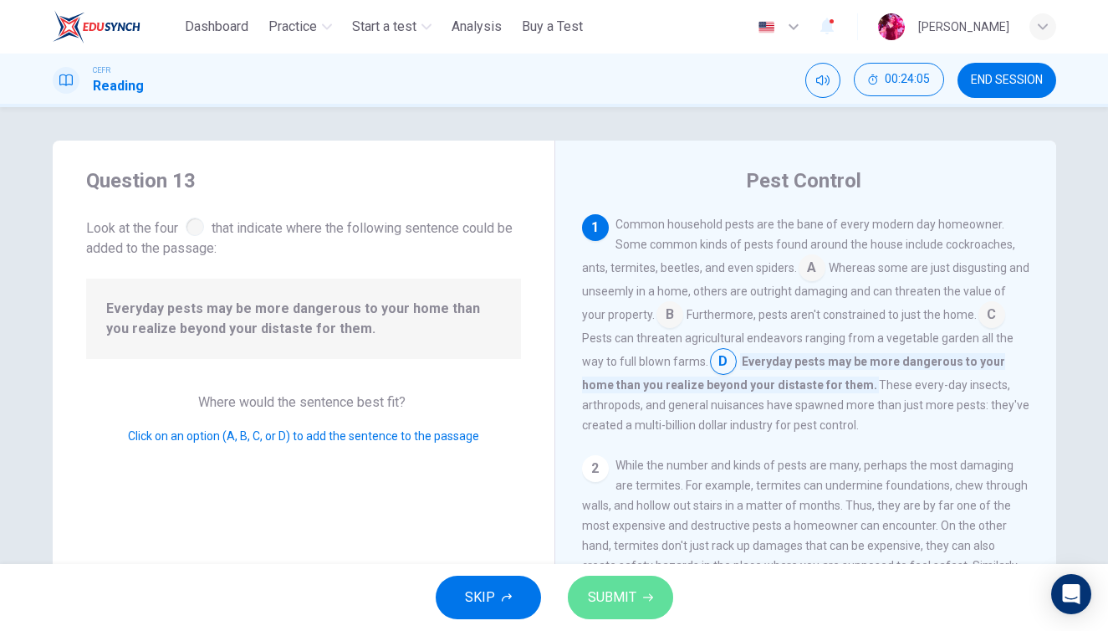
click at [653, 582] on button "SUBMIT" at bounding box center [620, 596] width 105 height 43
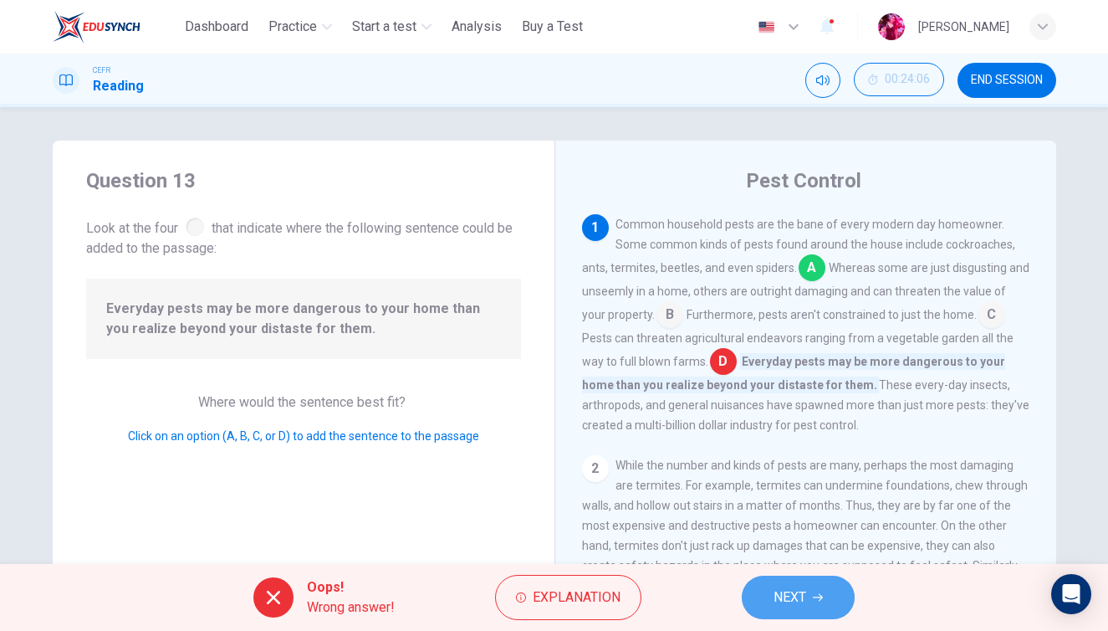
click at [823, 601] on icon "button" at bounding box center [818, 597] width 10 height 10
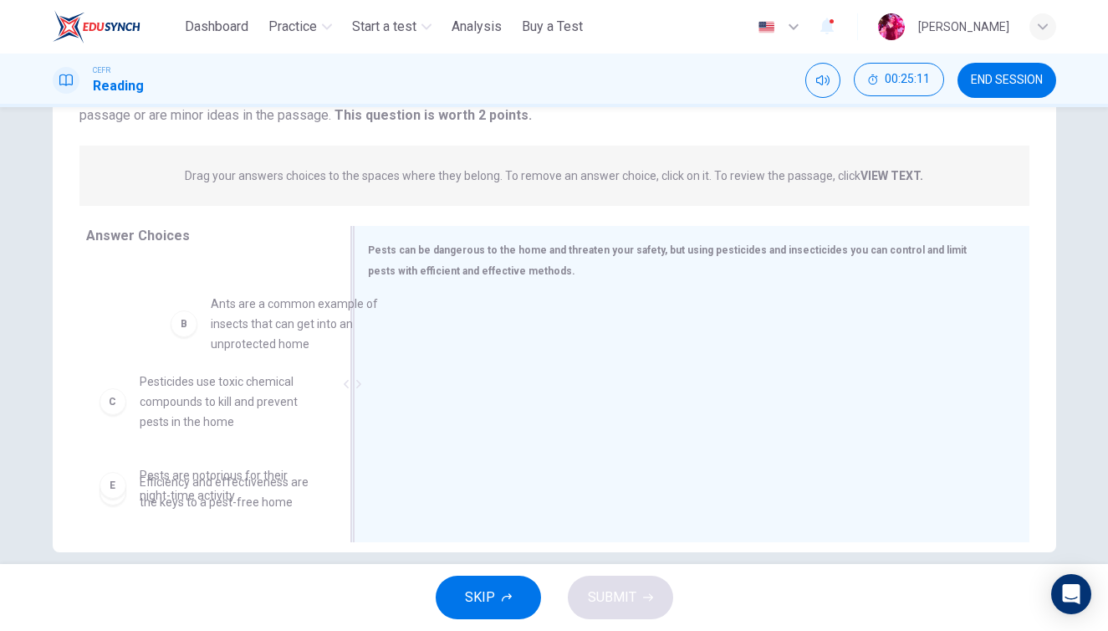
scroll to position [88, 0]
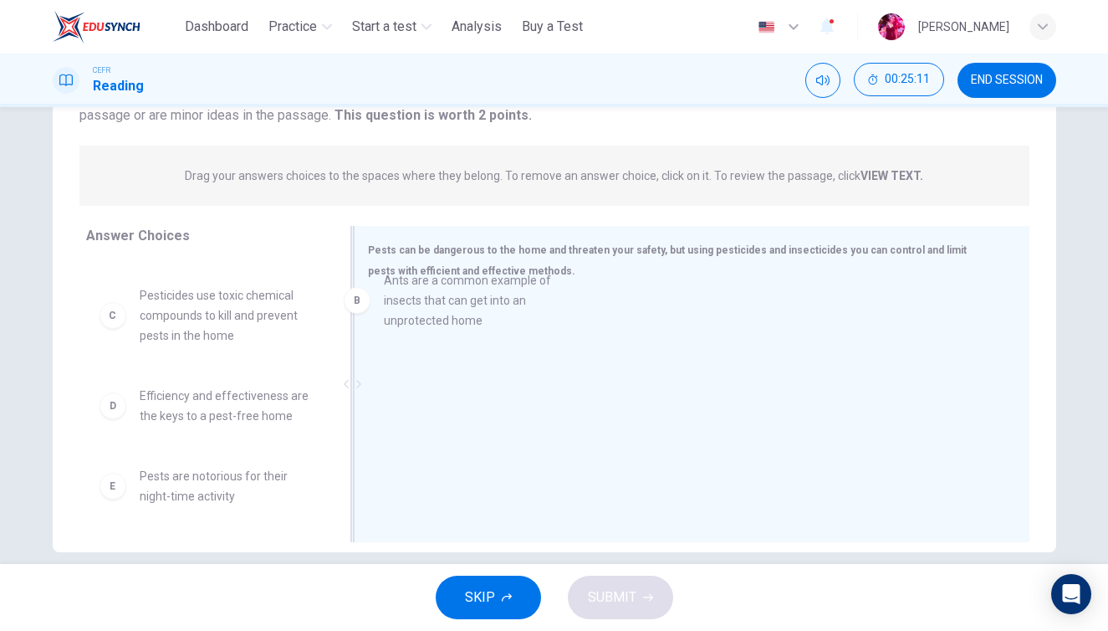
drag, startPoint x: 207, startPoint y: 340, endPoint x: 467, endPoint y: 325, distance: 259.7
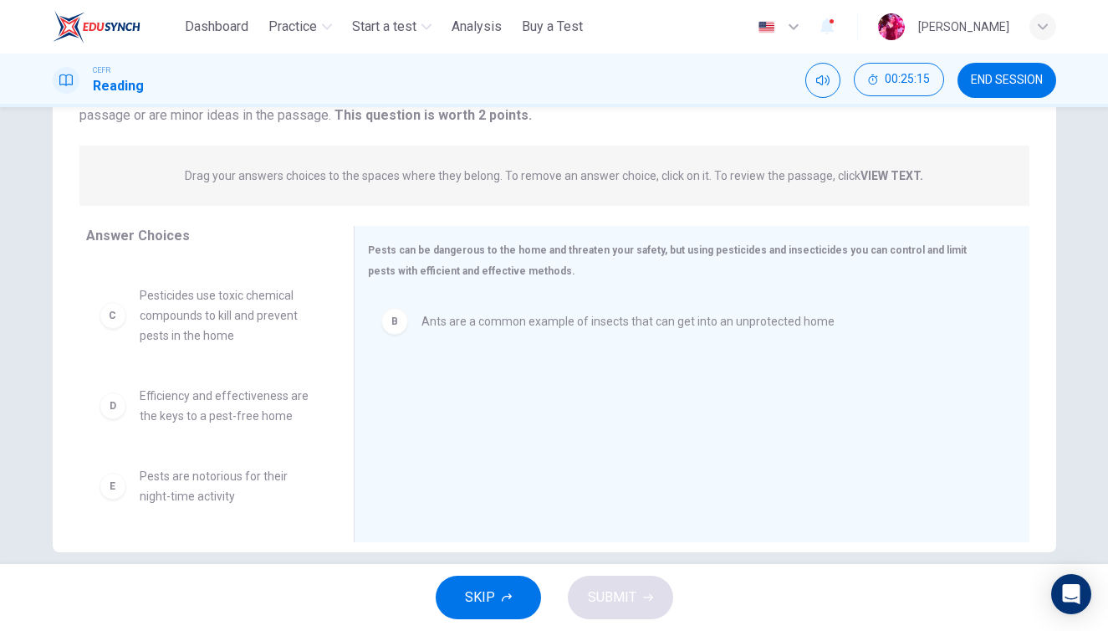
scroll to position [86, 0]
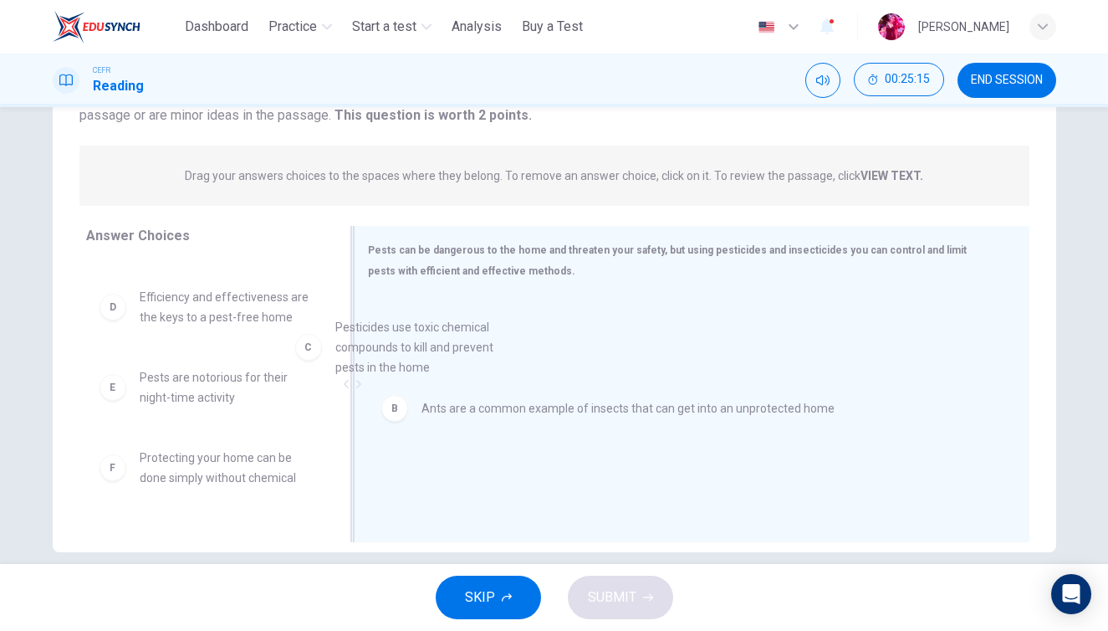
drag, startPoint x: 240, startPoint y: 325, endPoint x: 480, endPoint y: 352, distance: 241.5
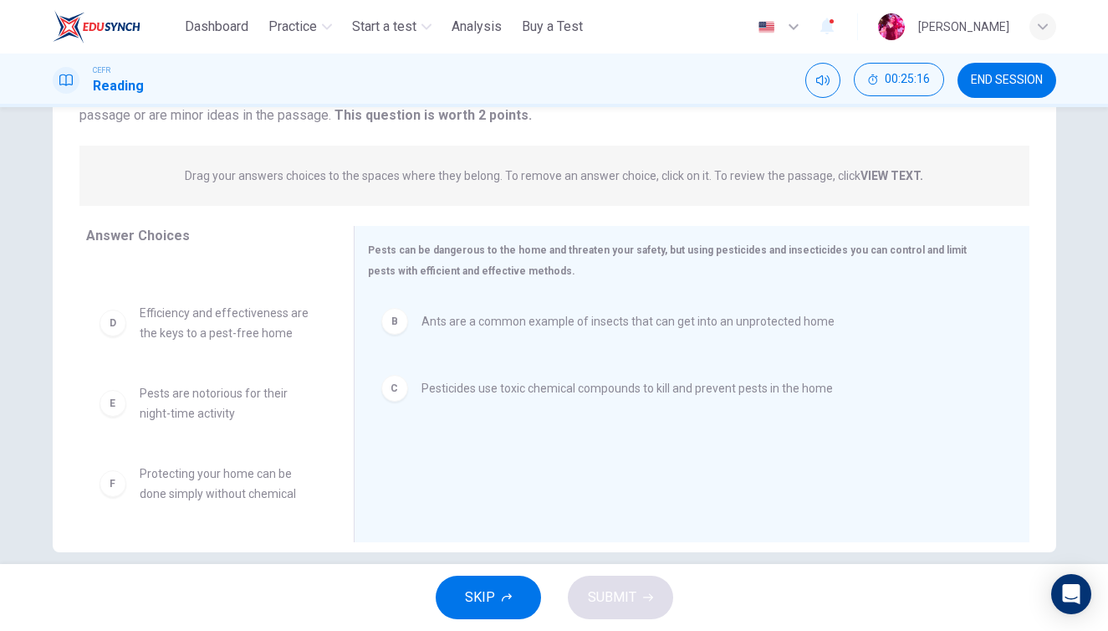
scroll to position [70, 0]
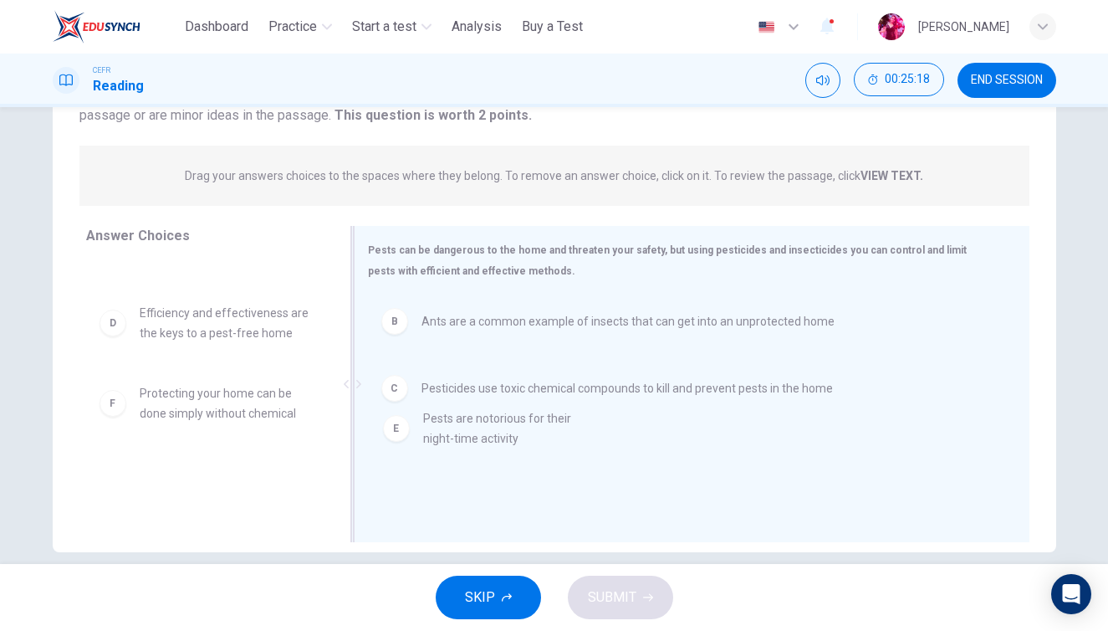
drag, startPoint x: 208, startPoint y: 401, endPoint x: 498, endPoint y: 427, distance: 290.5
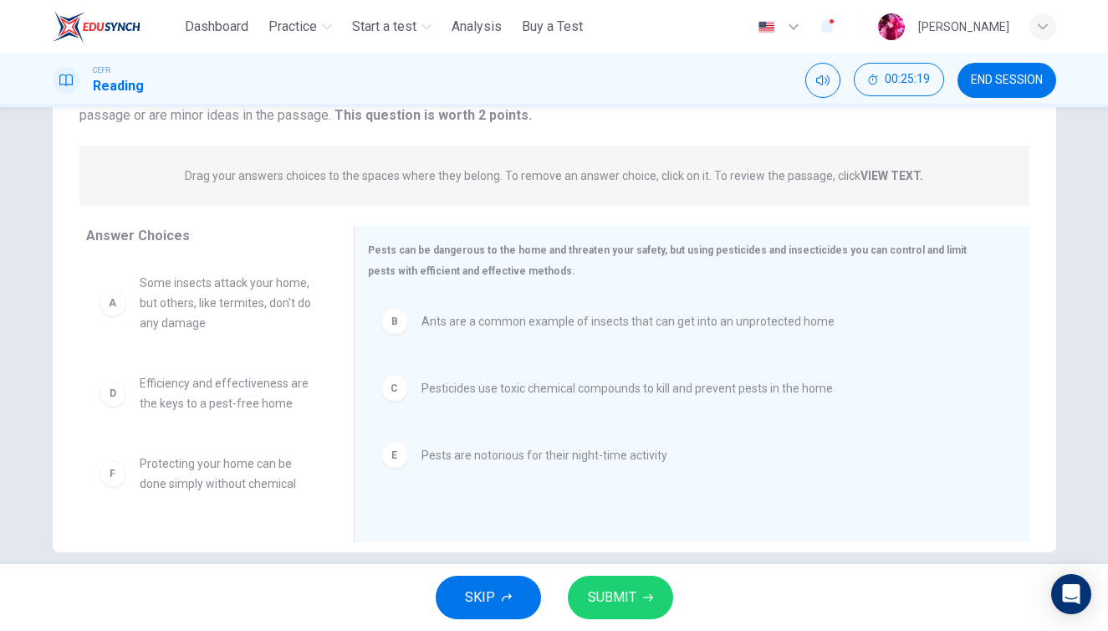
scroll to position [0, 0]
click at [636, 597] on button "SUBMIT" at bounding box center [620, 596] width 105 height 43
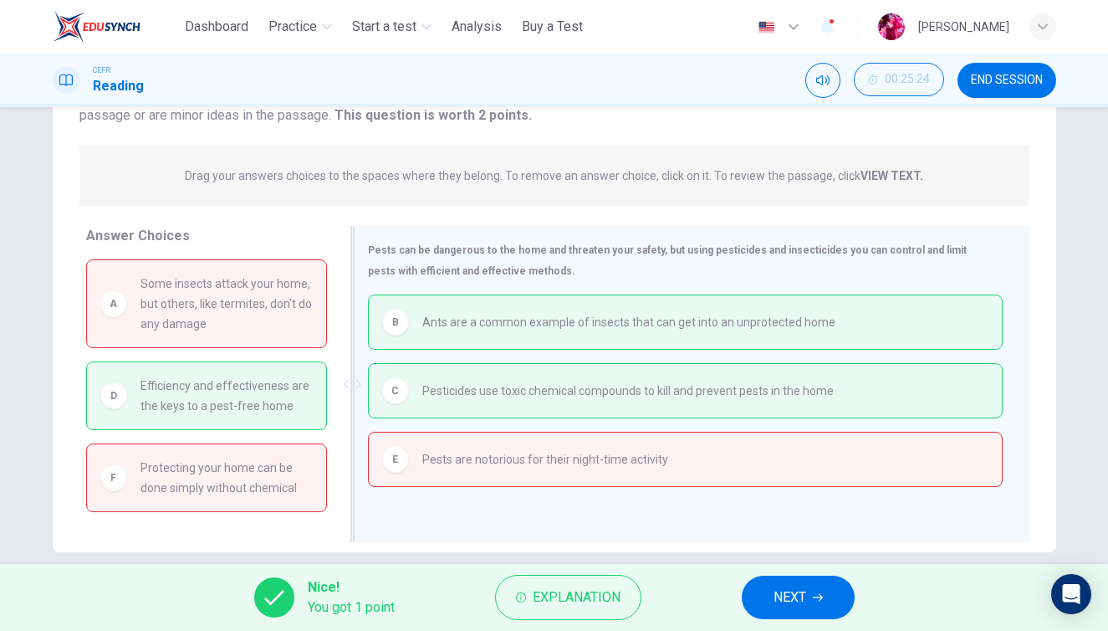
drag, startPoint x: 251, startPoint y: 395, endPoint x: 533, endPoint y: 421, distance: 283.1
click at [533, 421] on div "Answer Choices A Some insects attack your home, but others, like termites, don'…" at bounding box center [555, 386] width 1004 height 320
click at [821, 618] on button "NEXT" at bounding box center [798, 596] width 113 height 43
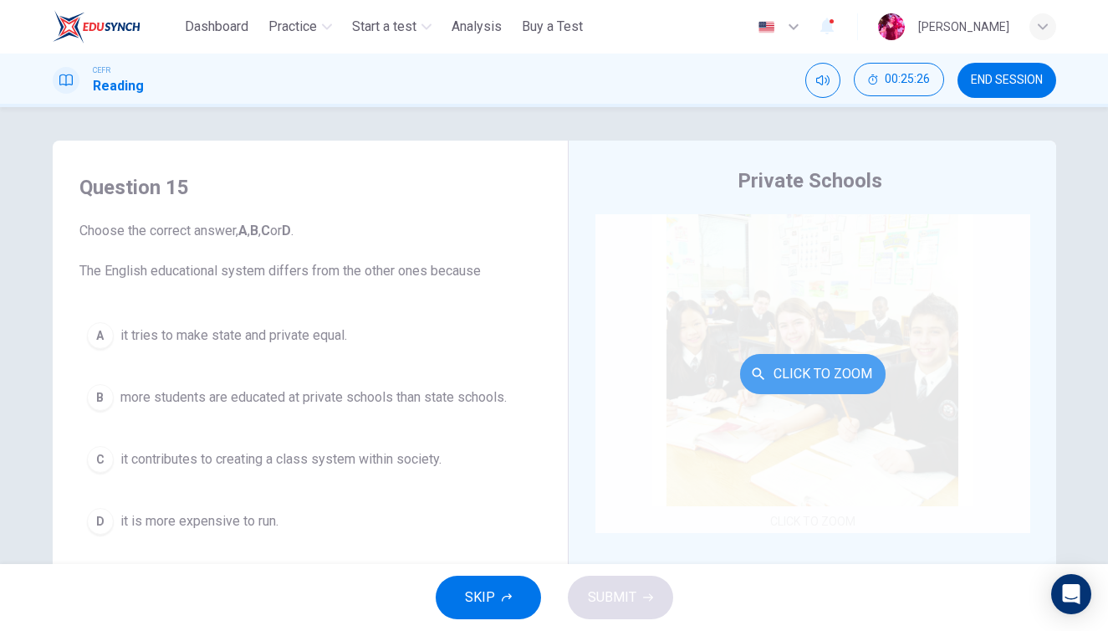
click at [802, 355] on button "Click to Zoom" at bounding box center [813, 374] width 146 height 40
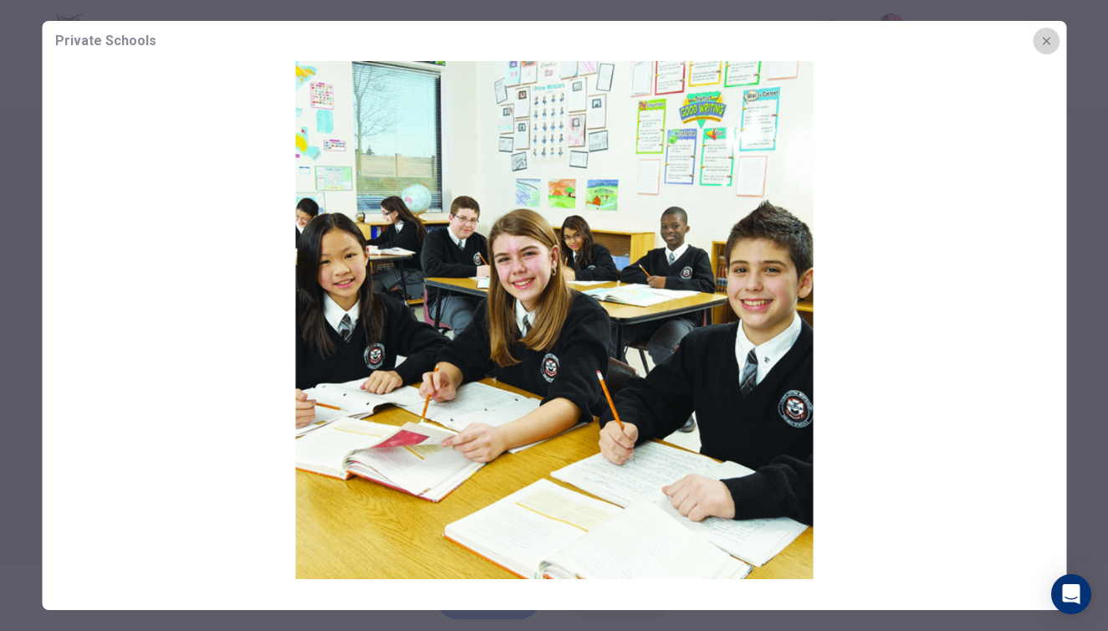
click at [1041, 40] on icon "button" at bounding box center [1046, 40] width 13 height 13
